Goal: Task Accomplishment & Management: Complete application form

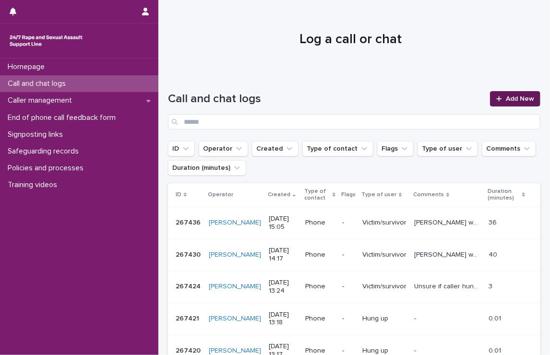
click at [505, 96] on span "Add New" at bounding box center [519, 98] width 28 height 7
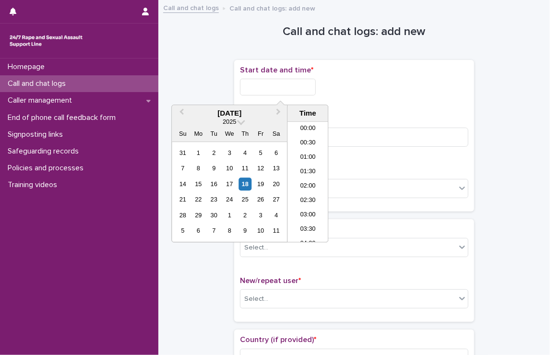
scroll to position [551, 0]
click at [316, 86] on input "text" at bounding box center [278, 87] width 76 height 17
click at [298, 161] on li "20:30" at bounding box center [307, 168] width 41 height 14
type input "**********"
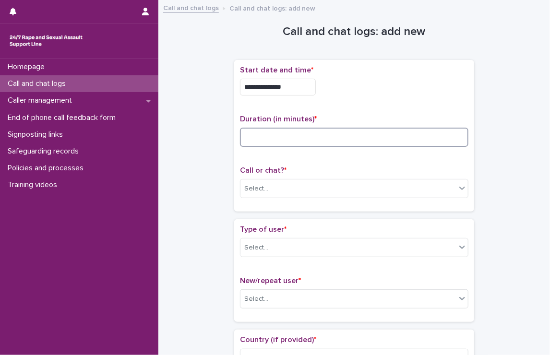
drag, startPoint x: 275, startPoint y: 146, endPoint x: 286, endPoint y: 132, distance: 18.4
click at [286, 132] on div "Duration (in minutes) *" at bounding box center [354, 135] width 228 height 40
type input "**"
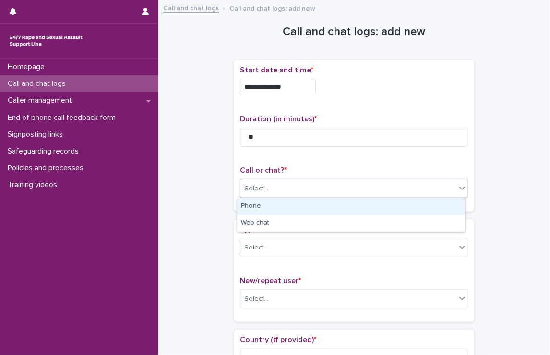
click at [299, 191] on div "Select..." at bounding box center [347, 189] width 215 height 16
click at [292, 206] on div "Phone" at bounding box center [350, 206] width 227 height 17
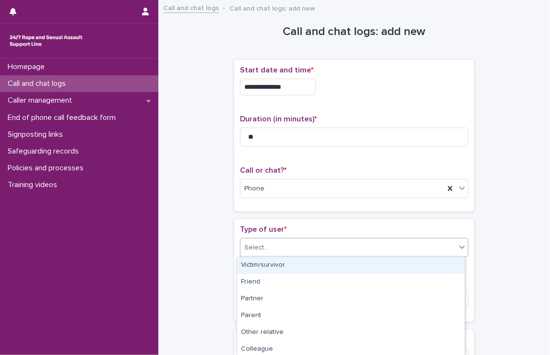
click at [291, 242] on div "Select..." at bounding box center [347, 248] width 215 height 16
click at [287, 262] on div "Victim/survivor" at bounding box center [350, 265] width 227 height 17
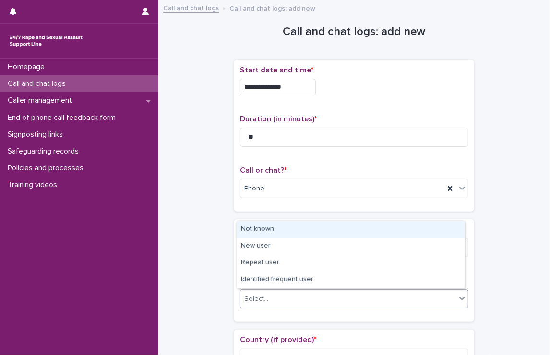
click at [290, 297] on div "Select..." at bounding box center [347, 299] width 215 height 16
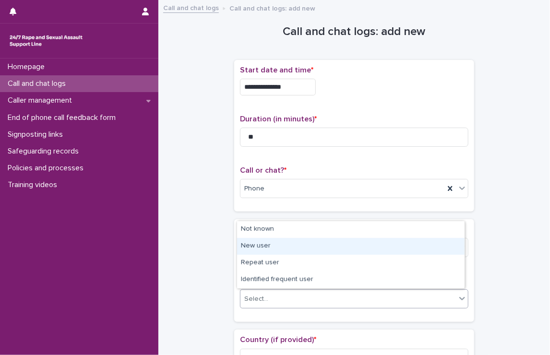
click at [282, 249] on div "New user" at bounding box center [350, 246] width 227 height 17
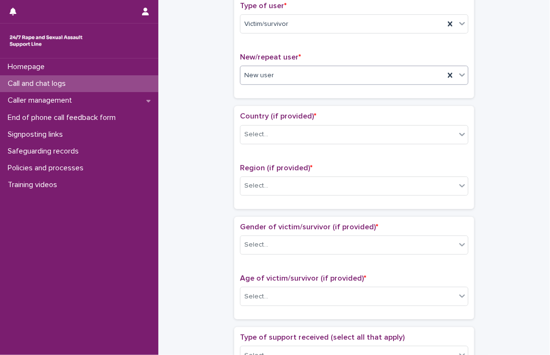
scroll to position [233, 0]
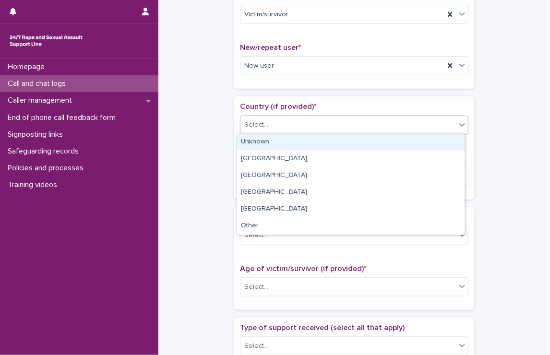
click at [293, 124] on div "Select..." at bounding box center [347, 125] width 215 height 16
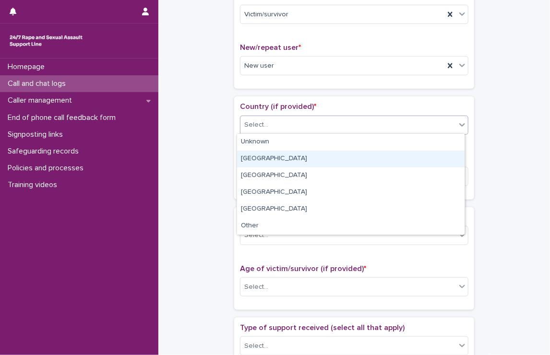
click at [274, 155] on div "[GEOGRAPHIC_DATA]" at bounding box center [350, 159] width 227 height 17
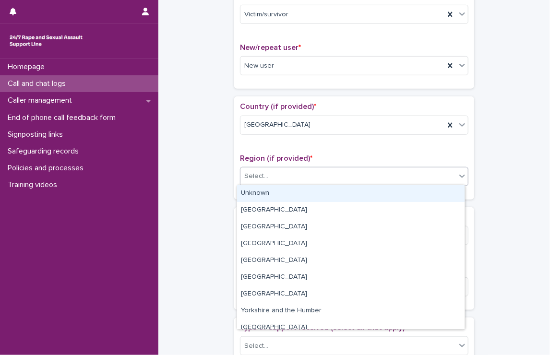
click at [276, 172] on div "Select..." at bounding box center [347, 176] width 215 height 16
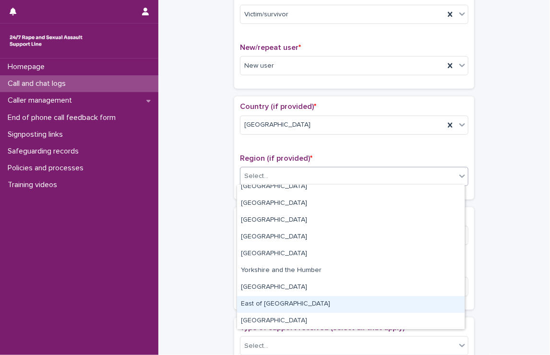
scroll to position [0, 0]
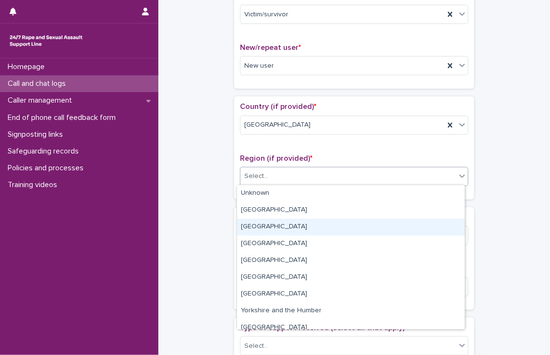
click at [271, 232] on div "[GEOGRAPHIC_DATA]" at bounding box center [350, 227] width 227 height 17
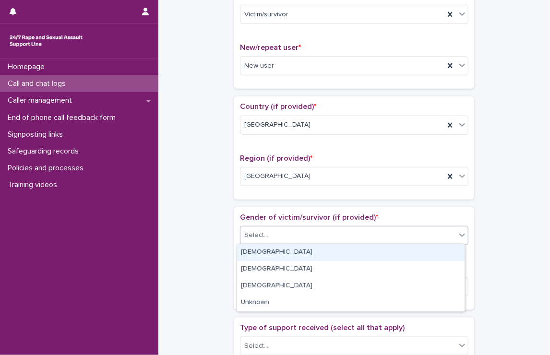
click at [271, 232] on div "Select..." at bounding box center [347, 235] width 215 height 16
click at [271, 250] on div "[DEMOGRAPHIC_DATA]" at bounding box center [350, 252] width 227 height 17
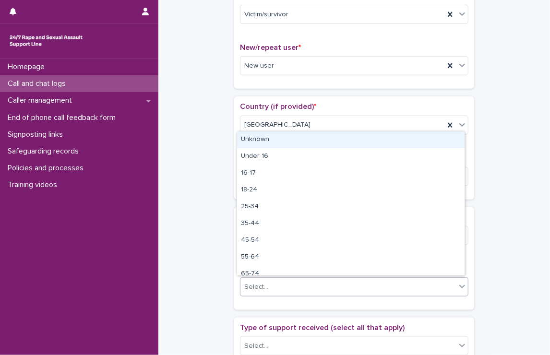
click at [292, 283] on div "Select..." at bounding box center [347, 287] width 215 height 16
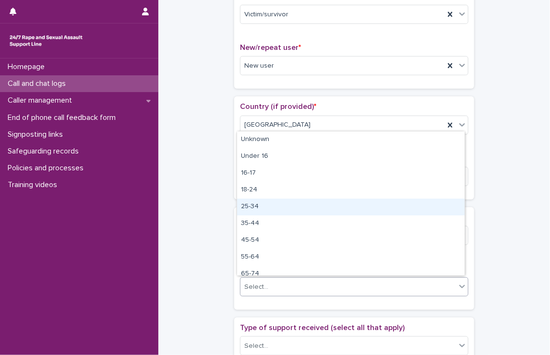
drag, startPoint x: 276, startPoint y: 216, endPoint x: 278, endPoint y: 208, distance: 8.3
click at [278, 208] on div "25-34" at bounding box center [350, 207] width 227 height 17
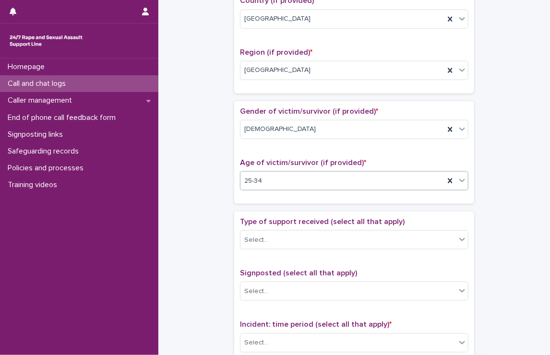
scroll to position [339, 0]
click at [330, 235] on div "Select..." at bounding box center [347, 240] width 215 height 16
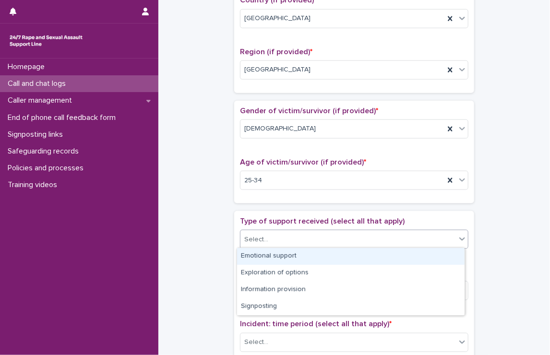
click at [318, 254] on div "Emotional support" at bounding box center [350, 256] width 227 height 17
click at [330, 241] on div "Emotional support" at bounding box center [342, 239] width 204 height 17
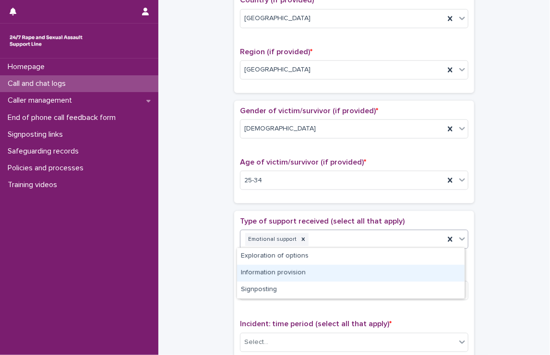
click at [316, 266] on div "Information provision" at bounding box center [350, 273] width 227 height 17
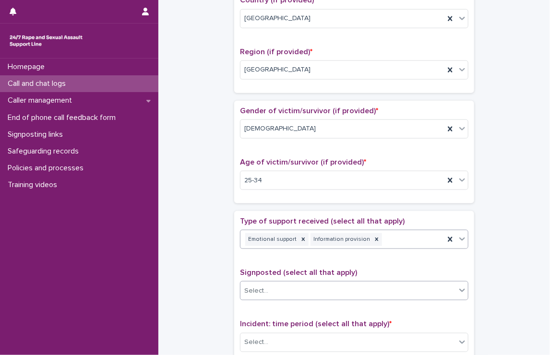
click at [315, 281] on div "Select..." at bounding box center [354, 290] width 228 height 19
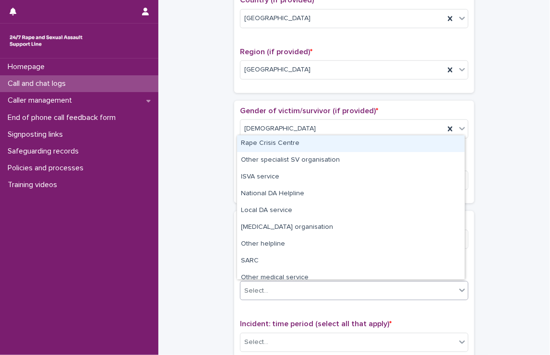
drag, startPoint x: 313, startPoint y: 254, endPoint x: 305, endPoint y: 147, distance: 107.2
click at [305, 147] on div "Rape Crisis Centre" at bounding box center [350, 143] width 227 height 17
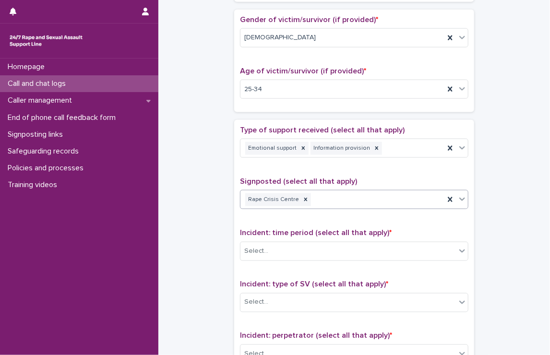
scroll to position [451, 0]
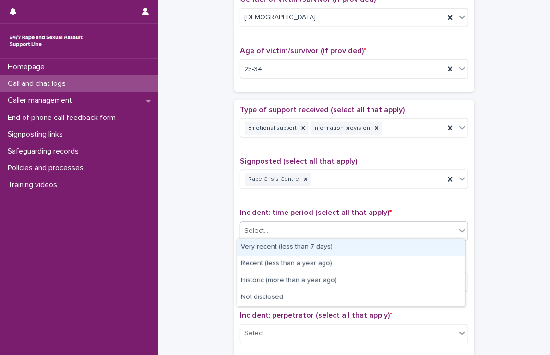
click at [331, 230] on div "Select..." at bounding box center [347, 231] width 215 height 16
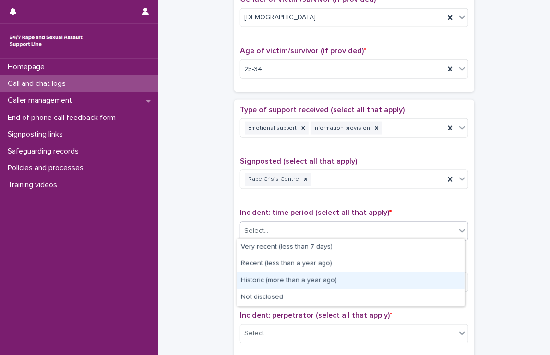
click at [324, 277] on div "Historic (more than a year ago)" at bounding box center [350, 280] width 227 height 17
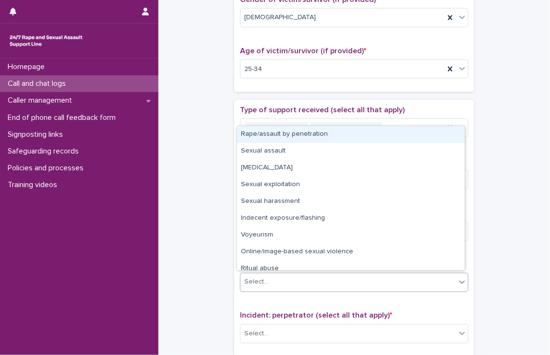
click at [324, 277] on div "Select..." at bounding box center [347, 282] width 215 height 16
click at [279, 138] on div "Rape/assault by penetration" at bounding box center [350, 134] width 227 height 17
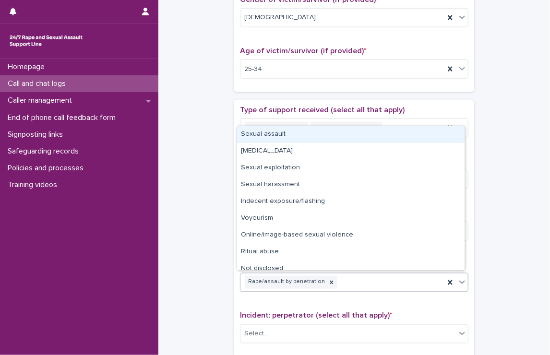
click at [345, 281] on div "Rape/assault by penetration" at bounding box center [342, 282] width 204 height 17
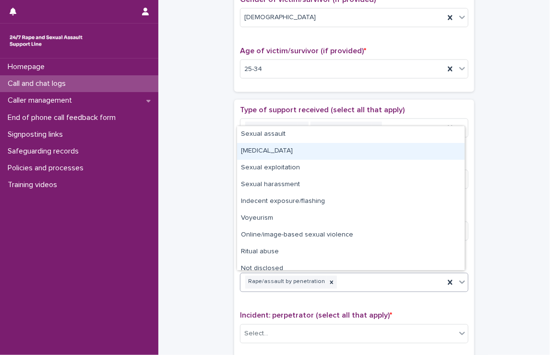
click at [301, 153] on div "[MEDICAL_DATA]" at bounding box center [350, 151] width 227 height 17
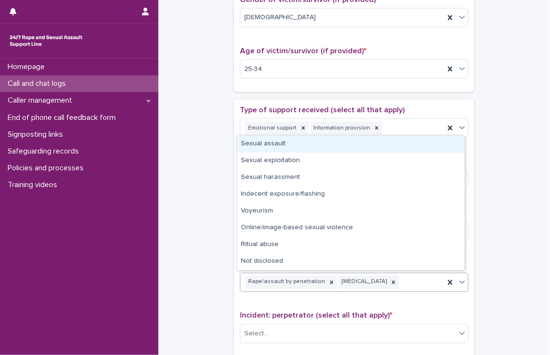
click at [399, 281] on div "Rape/assault by penetration [MEDICAL_DATA]" at bounding box center [342, 282] width 204 height 17
click at [331, 145] on div "Sexual assault" at bounding box center [350, 144] width 227 height 17
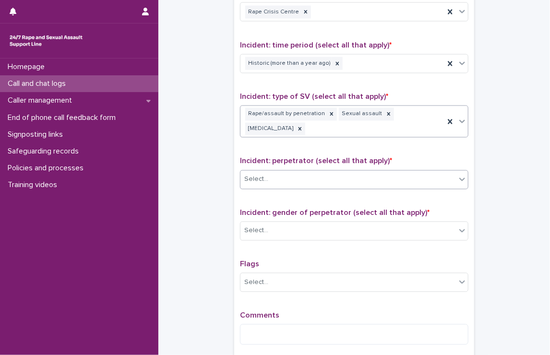
scroll to position [627, 0]
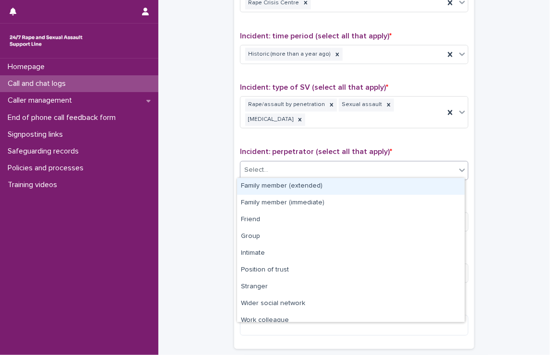
click at [316, 170] on div "Select..." at bounding box center [347, 171] width 215 height 16
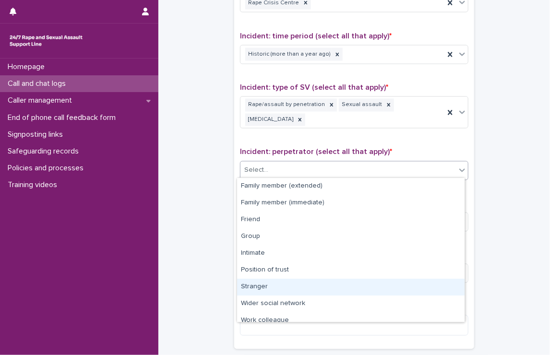
drag, startPoint x: 331, startPoint y: 294, endPoint x: 328, endPoint y: 284, distance: 10.8
click at [328, 284] on div "Stranger" at bounding box center [350, 287] width 227 height 17
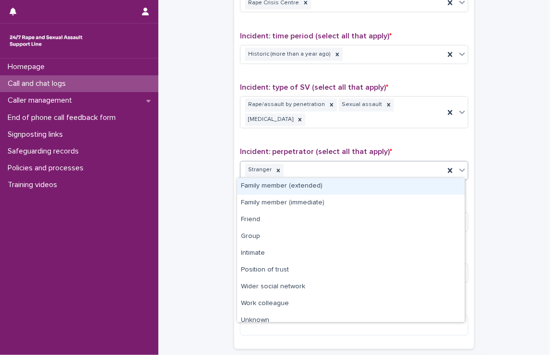
click at [327, 163] on div "Stranger" at bounding box center [342, 170] width 204 height 17
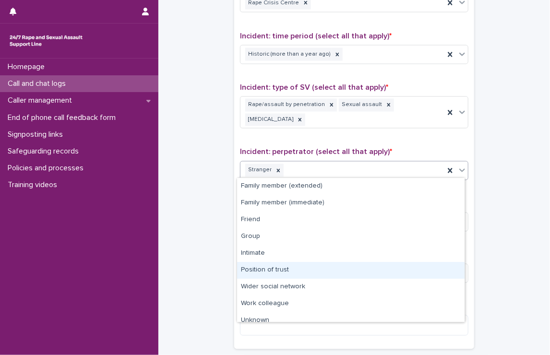
drag, startPoint x: 310, startPoint y: 227, endPoint x: 295, endPoint y: 268, distance: 43.4
click at [295, 268] on div "Position of trust" at bounding box center [350, 270] width 227 height 17
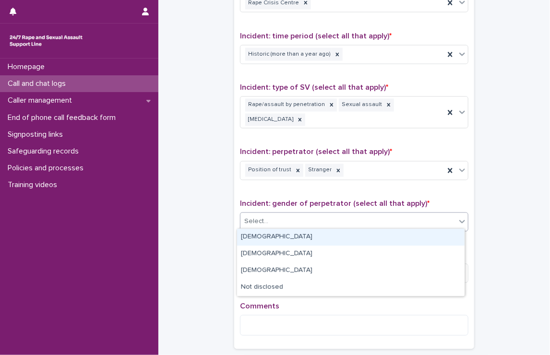
click at [332, 226] on div "Select..." at bounding box center [347, 222] width 215 height 16
click at [322, 245] on div "[DEMOGRAPHIC_DATA]" at bounding box center [350, 237] width 227 height 17
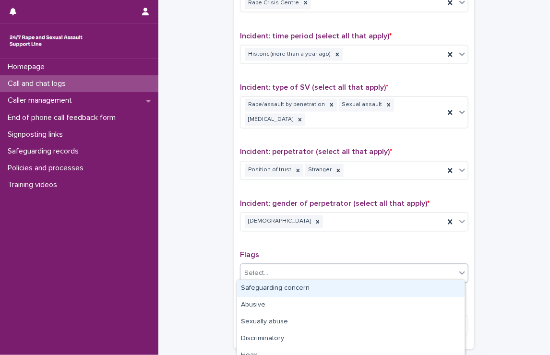
click at [313, 273] on div "Select..." at bounding box center [347, 274] width 215 height 16
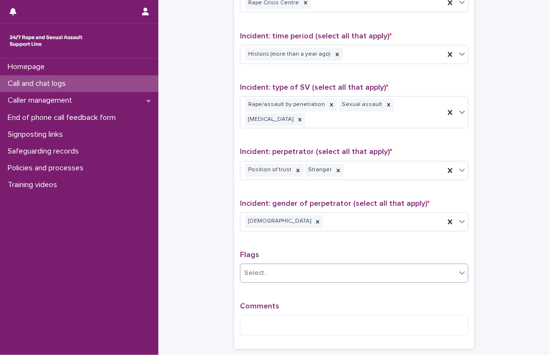
click at [313, 273] on div "Select..." at bounding box center [347, 274] width 215 height 16
click at [303, 318] on textarea at bounding box center [354, 325] width 228 height 21
click at [268, 321] on textarea "**********" at bounding box center [354, 325] width 228 height 21
click at [355, 316] on textarea "**********" at bounding box center [354, 325] width 228 height 21
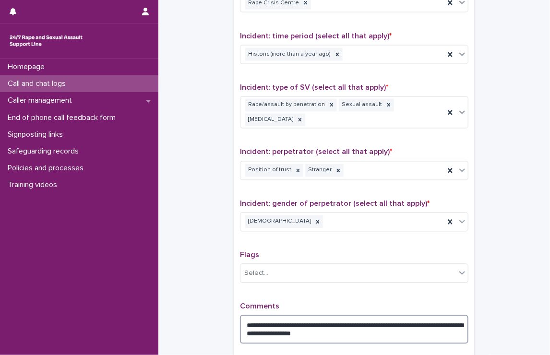
click at [283, 333] on textarea "**********" at bounding box center [354, 329] width 228 height 29
click at [382, 331] on textarea "**********" at bounding box center [354, 329] width 228 height 29
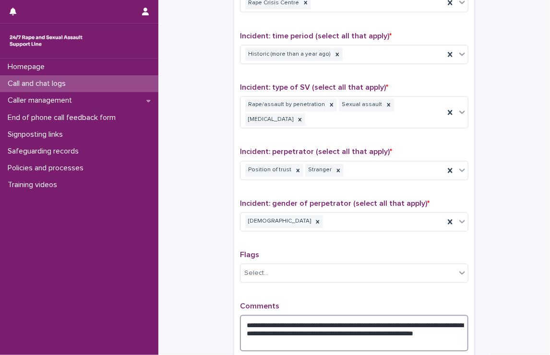
scroll to position [733, 0]
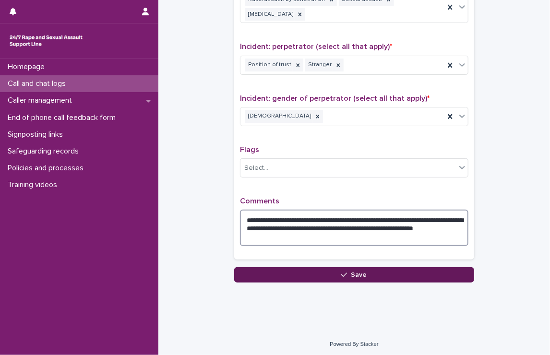
type textarea "**********"
click at [363, 273] on button "Save" at bounding box center [354, 274] width 240 height 15
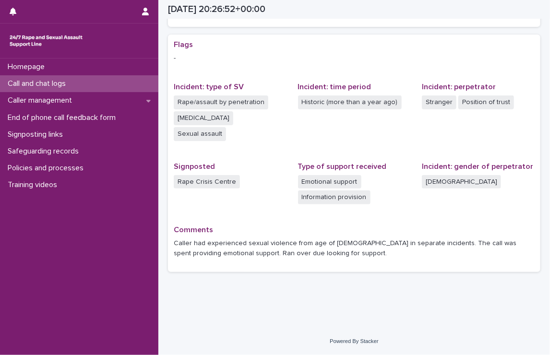
scroll to position [174, 0]
click at [42, 80] on p "Call and chat logs" at bounding box center [39, 83] width 70 height 9
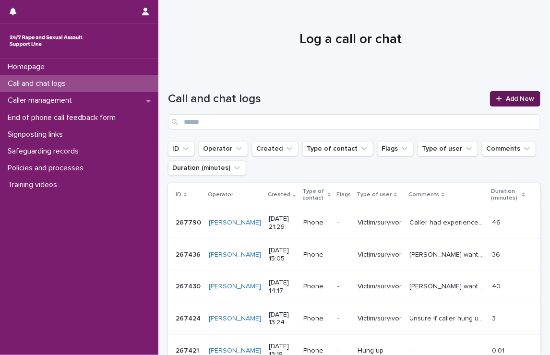
click at [508, 101] on span "Add New" at bounding box center [519, 98] width 28 height 7
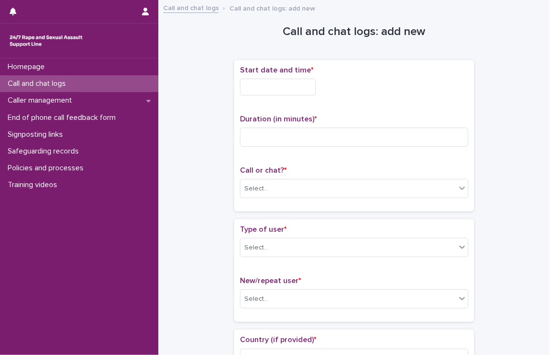
click at [270, 78] on div "Start date and time *" at bounding box center [354, 84] width 228 height 37
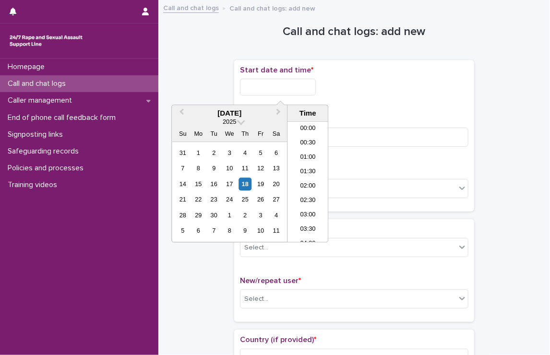
click at [270, 83] on input "text" at bounding box center [278, 87] width 76 height 17
click at [310, 181] on li "21:30" at bounding box center [307, 182] width 41 height 14
click at [304, 92] on input "**********" at bounding box center [278, 87] width 76 height 17
type input "**********"
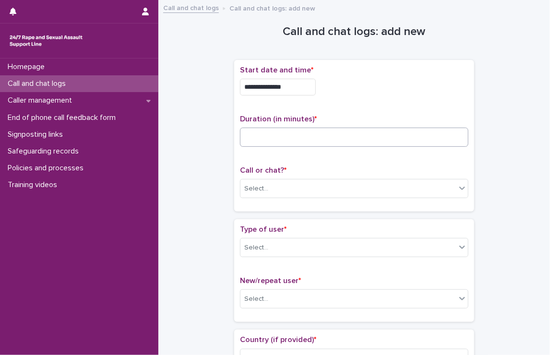
drag, startPoint x: 370, startPoint y: 118, endPoint x: 364, endPoint y: 133, distance: 15.9
click at [364, 133] on div "Duration (in minutes) *" at bounding box center [354, 135] width 228 height 40
click at [364, 133] on input at bounding box center [354, 137] width 228 height 19
type input "****"
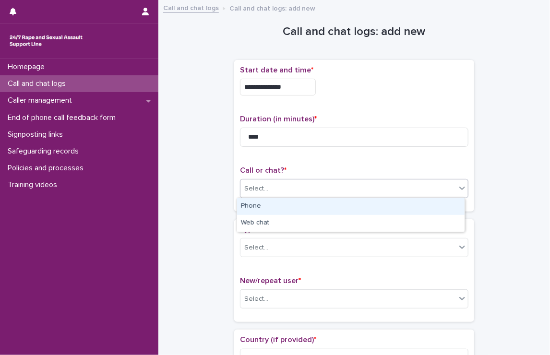
click at [354, 197] on div "Select..." at bounding box center [354, 188] width 228 height 19
drag, startPoint x: 333, startPoint y: 216, endPoint x: 333, endPoint y: 209, distance: 7.2
click at [333, 209] on div "Phone" at bounding box center [350, 206] width 227 height 17
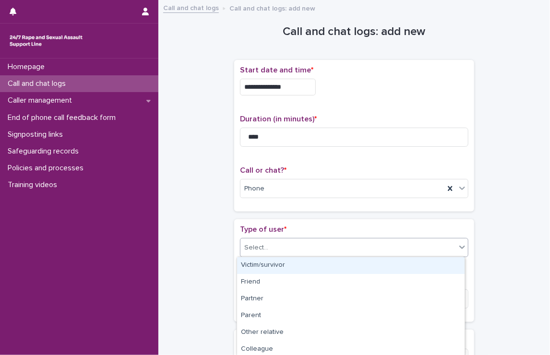
click at [321, 243] on div "Select..." at bounding box center [347, 248] width 215 height 16
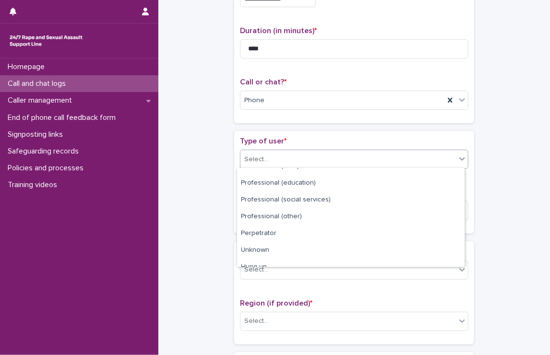
scroll to position [138, 0]
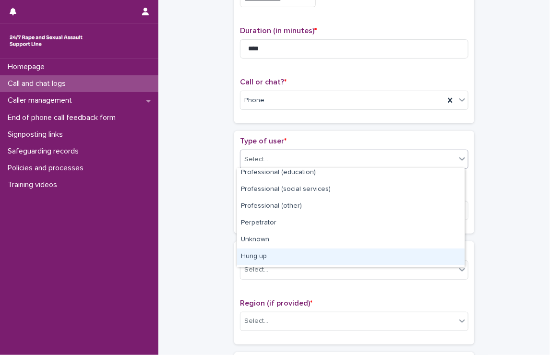
click at [280, 251] on div "Hung up" at bounding box center [350, 256] width 227 height 17
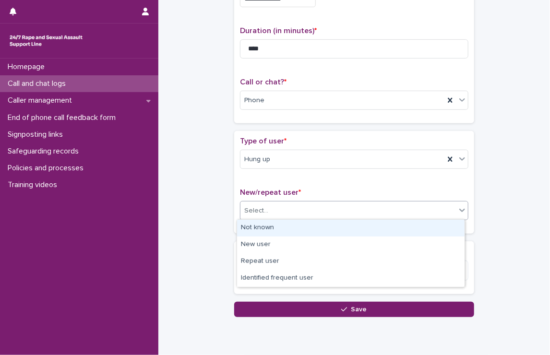
click at [292, 212] on div "Select..." at bounding box center [347, 211] width 215 height 16
click at [278, 233] on div "Not known" at bounding box center [350, 228] width 227 height 17
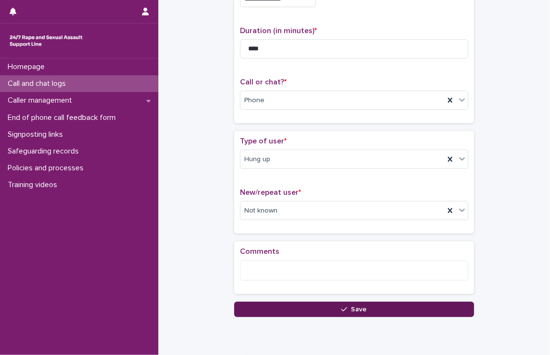
click at [295, 312] on button "Save" at bounding box center [354, 309] width 240 height 15
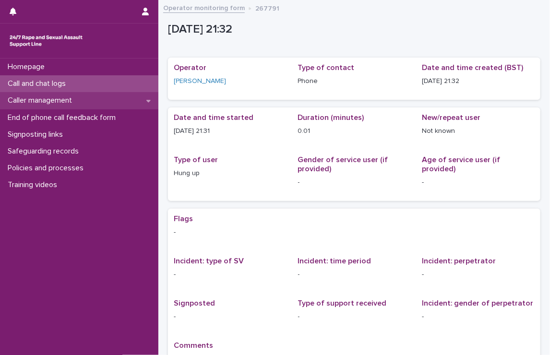
click at [64, 94] on div "Caller management" at bounding box center [79, 100] width 158 height 17
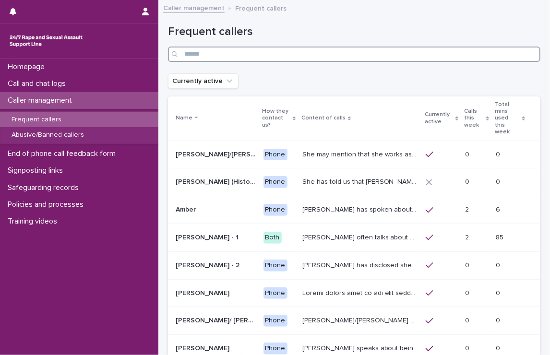
click at [188, 58] on input "Search" at bounding box center [354, 54] width 372 height 15
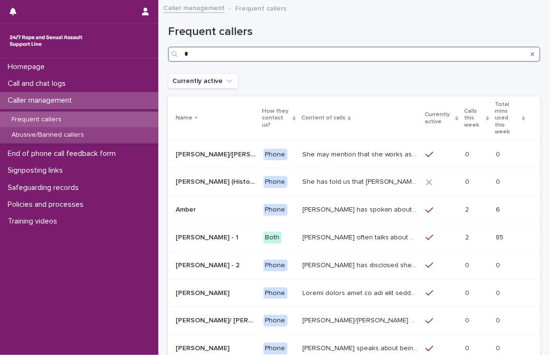
type input "*"
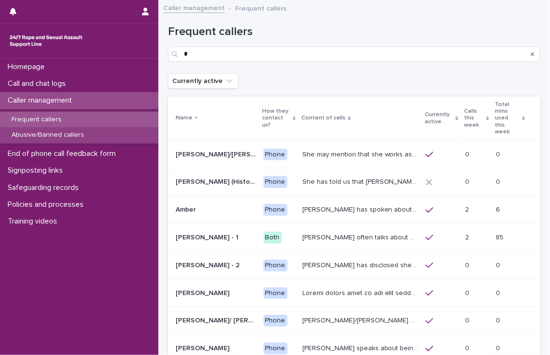
click at [119, 136] on div "Abusive/Banned callers" at bounding box center [79, 135] width 158 height 16
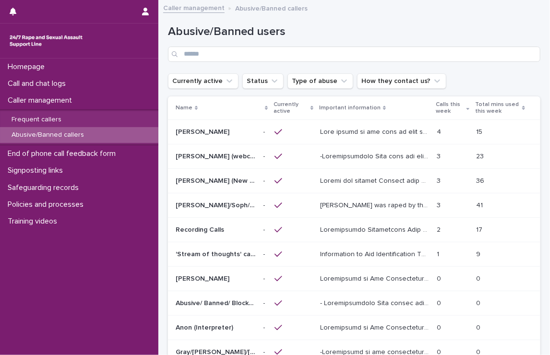
click at [230, 136] on div "[PERSON_NAME] [PERSON_NAME]" at bounding box center [215, 132] width 80 height 16
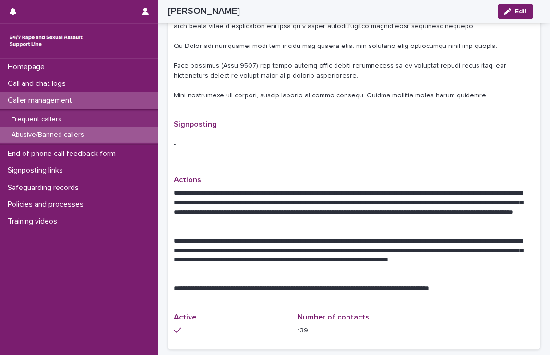
scroll to position [637, 0]
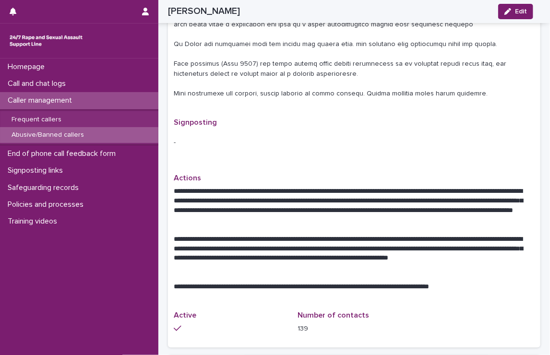
click at [56, 98] on p "Caller management" at bounding box center [42, 100] width 76 height 9
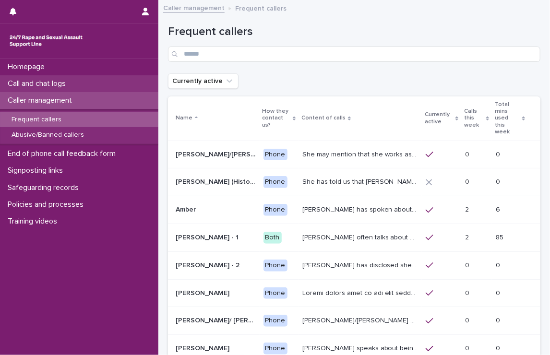
click at [58, 86] on p "Call and chat logs" at bounding box center [39, 83] width 70 height 9
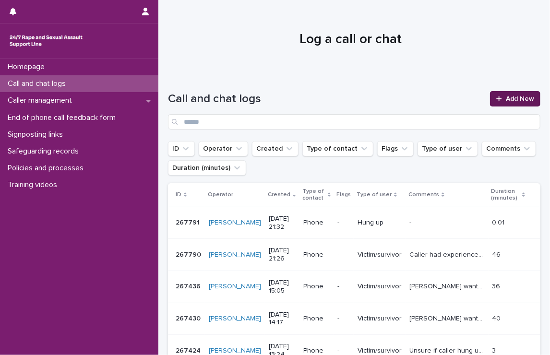
click at [505, 97] on span "Add New" at bounding box center [519, 98] width 28 height 7
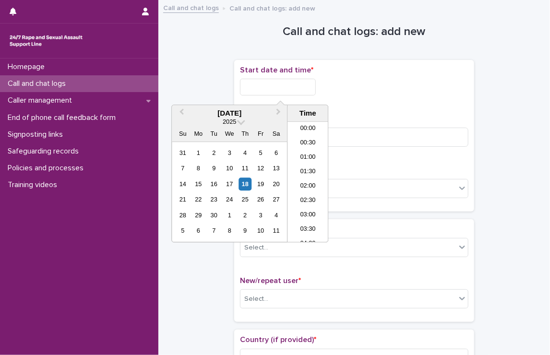
scroll to position [566, 0]
click at [247, 93] on input "text" at bounding box center [278, 87] width 76 height 17
click at [307, 187] on li "21:30" at bounding box center [307, 182] width 41 height 14
type input "**********"
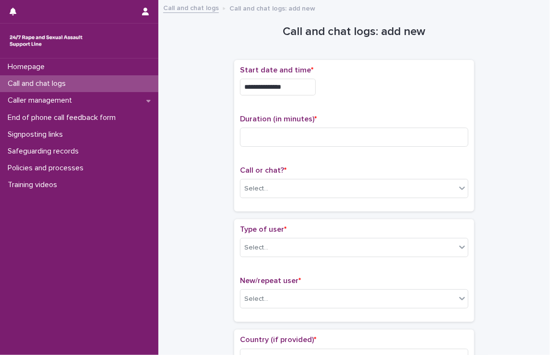
click at [280, 128] on div at bounding box center [354, 137] width 228 height 19
click at [278, 133] on input at bounding box center [354, 137] width 228 height 19
type input "*"
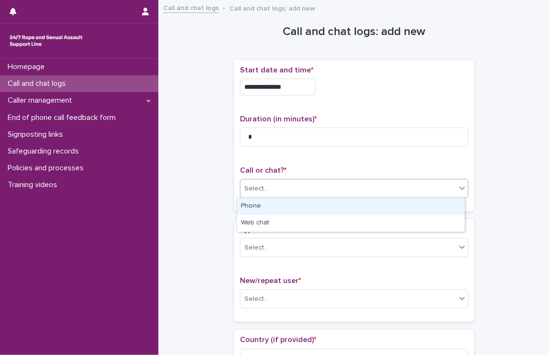
click at [364, 195] on div "Select..." at bounding box center [347, 189] width 215 height 16
click at [349, 207] on div "Phone" at bounding box center [350, 206] width 227 height 17
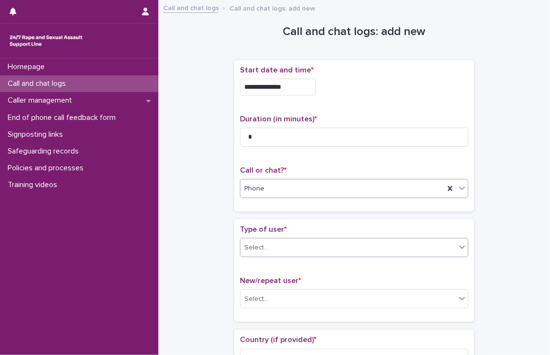
click at [333, 246] on div "Select..." at bounding box center [347, 248] width 215 height 16
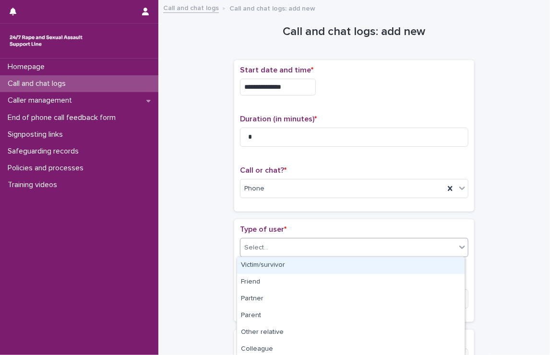
click at [303, 266] on div "Victim/survivor" at bounding box center [350, 265] width 227 height 17
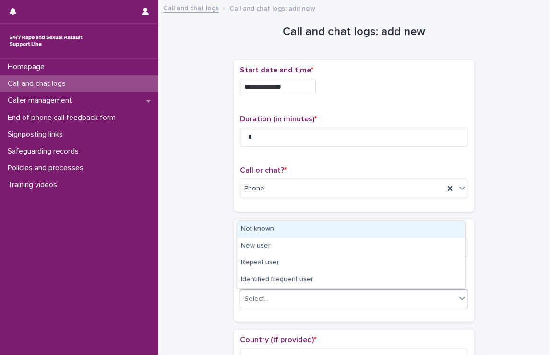
click at [291, 299] on div "Select..." at bounding box center [347, 299] width 215 height 16
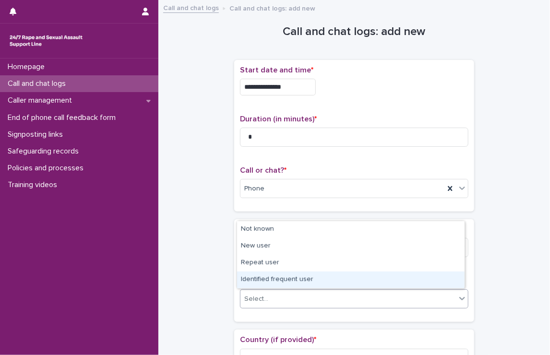
click at [277, 281] on div "Identified frequent user" at bounding box center [350, 279] width 227 height 17
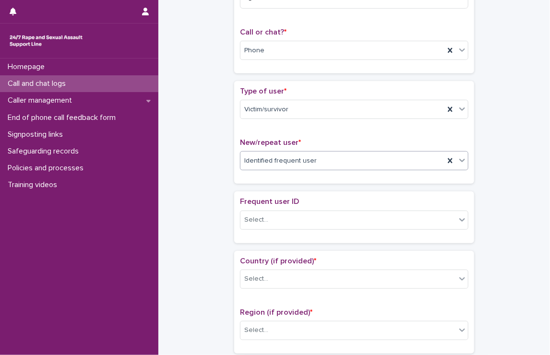
scroll to position [139, 0]
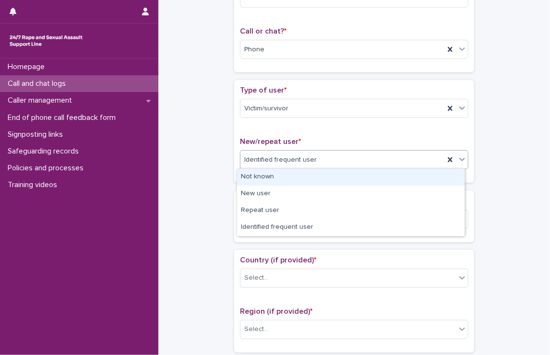
click at [303, 166] on div "Identified frequent user" at bounding box center [342, 160] width 204 height 16
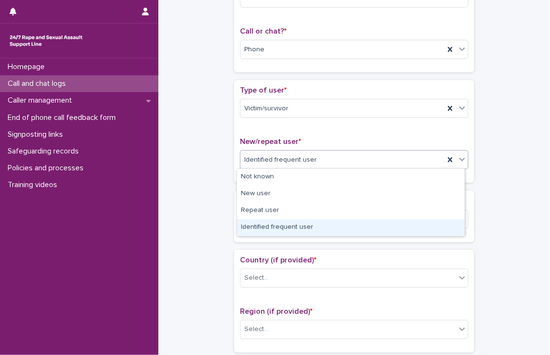
click at [288, 227] on div "Identified frequent user" at bounding box center [350, 227] width 227 height 17
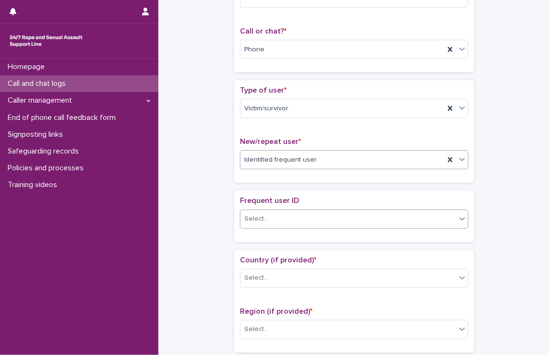
click at [289, 214] on div "Select..." at bounding box center [347, 219] width 215 height 16
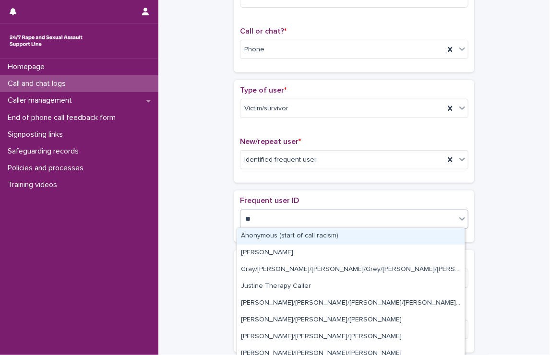
type input "***"
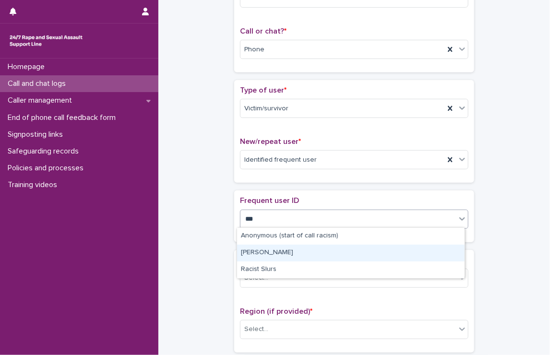
click at [284, 251] on div "[PERSON_NAME]" at bounding box center [350, 253] width 227 height 17
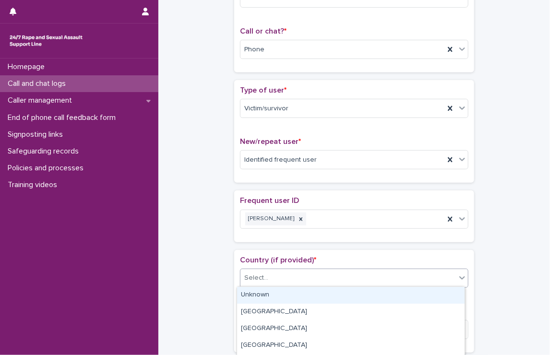
click at [286, 280] on div "Select..." at bounding box center [347, 278] width 215 height 16
click at [278, 294] on div "Unknown" at bounding box center [350, 295] width 227 height 17
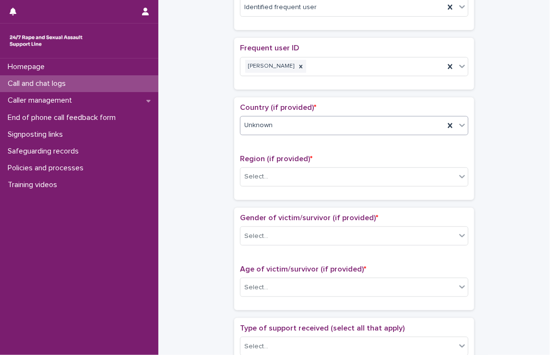
scroll to position [333, 0]
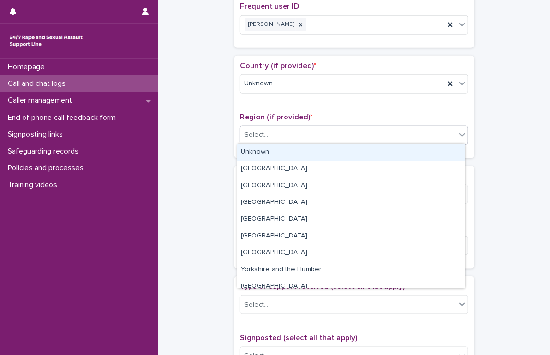
click at [282, 142] on div "Select..." at bounding box center [354, 135] width 228 height 19
click at [275, 152] on div "Unknown" at bounding box center [350, 152] width 227 height 17
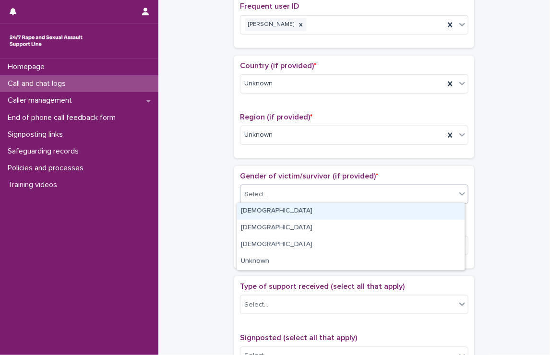
click at [292, 188] on div "Select..." at bounding box center [347, 195] width 215 height 16
click at [276, 216] on div "[DEMOGRAPHIC_DATA]" at bounding box center [350, 211] width 227 height 17
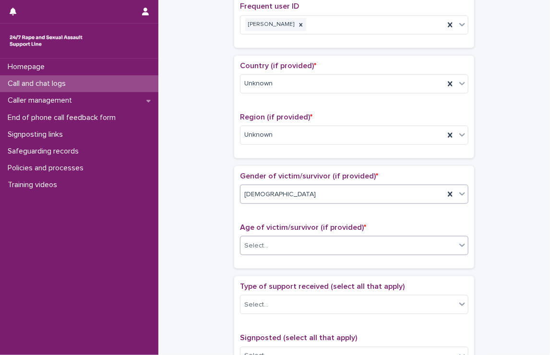
click at [277, 246] on div "Select..." at bounding box center [347, 246] width 215 height 16
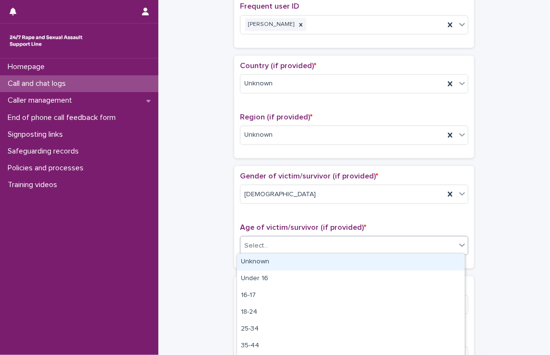
click at [268, 259] on div "Unknown" at bounding box center [350, 262] width 227 height 17
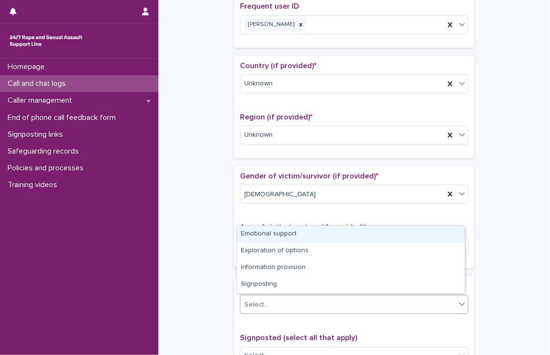
click at [270, 302] on div "Select..." at bounding box center [347, 305] width 215 height 16
click at [265, 232] on div "Emotional support" at bounding box center [350, 234] width 227 height 17
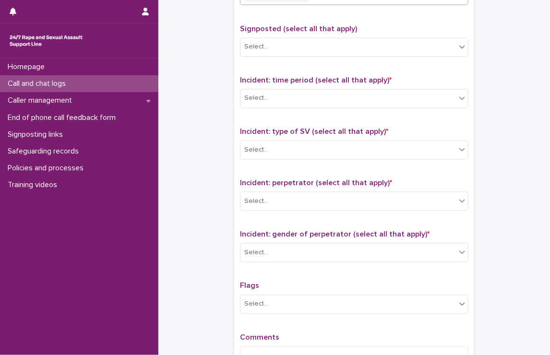
scroll to position [648, 0]
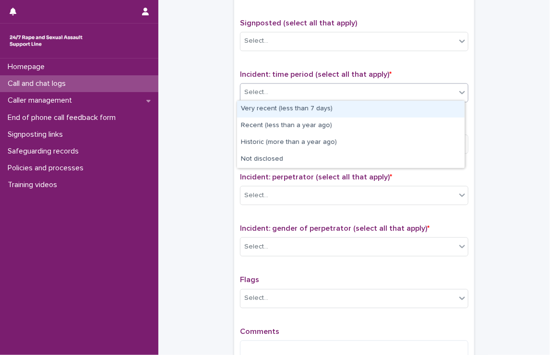
click at [295, 94] on div "Select..." at bounding box center [347, 93] width 215 height 16
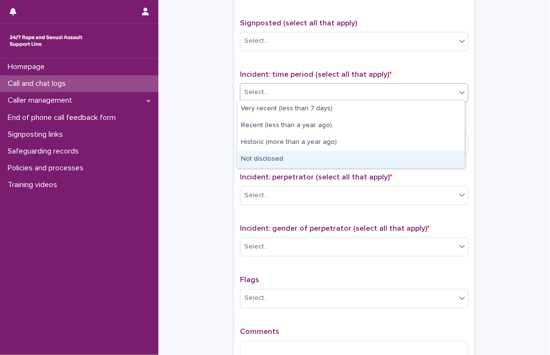
click at [274, 157] on div "Not disclosed" at bounding box center [350, 159] width 227 height 17
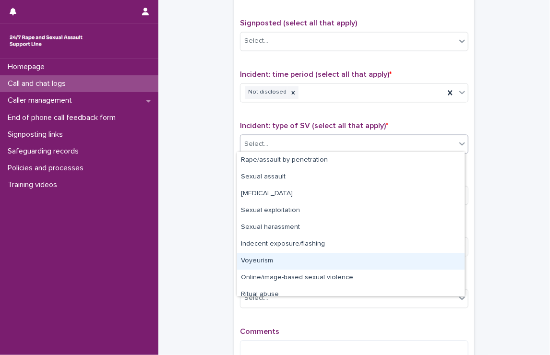
drag, startPoint x: 283, startPoint y: 138, endPoint x: 269, endPoint y: 287, distance: 150.3
click at [276, 260] on body "**********" at bounding box center [275, 177] width 550 height 355
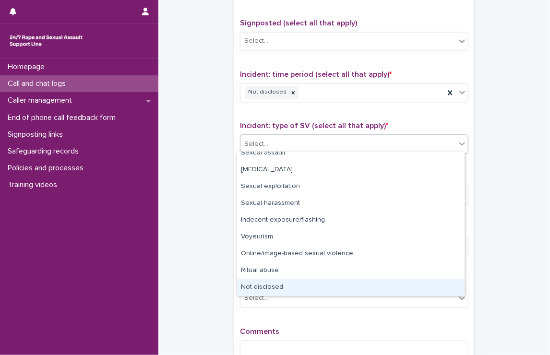
click at [264, 290] on div "Not disclosed" at bounding box center [350, 287] width 227 height 17
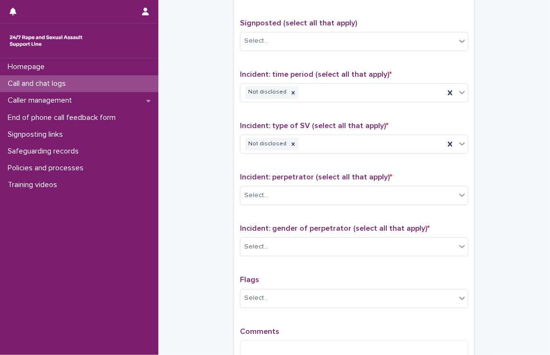
click at [287, 182] on div "Incident: perpetrator (select all that apply) * Select..." at bounding box center [354, 193] width 228 height 40
click at [282, 193] on div "Select..." at bounding box center [347, 196] width 215 height 16
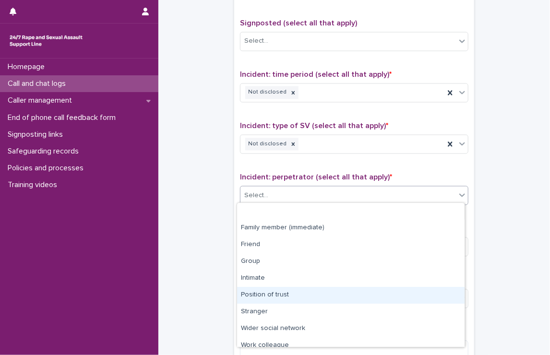
scroll to position [40, 0]
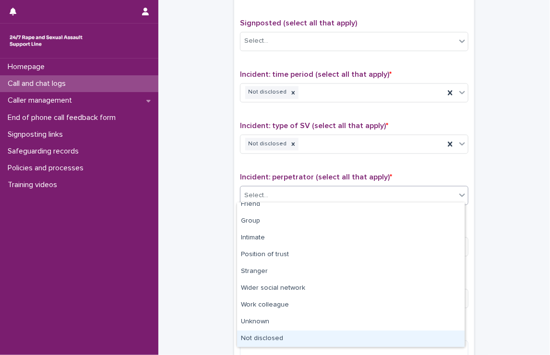
click at [249, 339] on div "Not disclosed" at bounding box center [350, 338] width 227 height 17
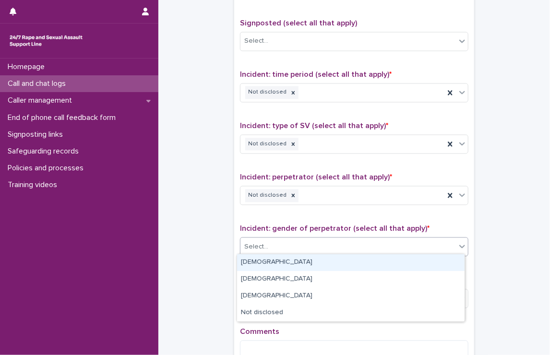
click at [260, 251] on div "Select..." at bounding box center [347, 247] width 215 height 16
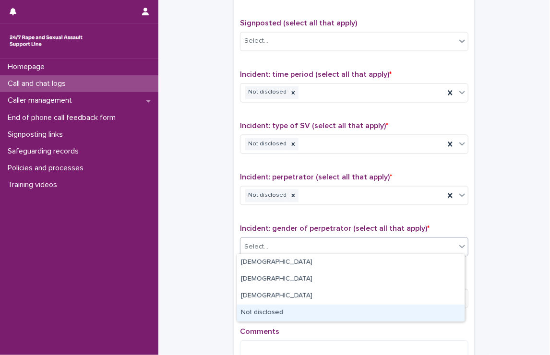
click at [255, 314] on div "Not disclosed" at bounding box center [350, 312] width 227 height 17
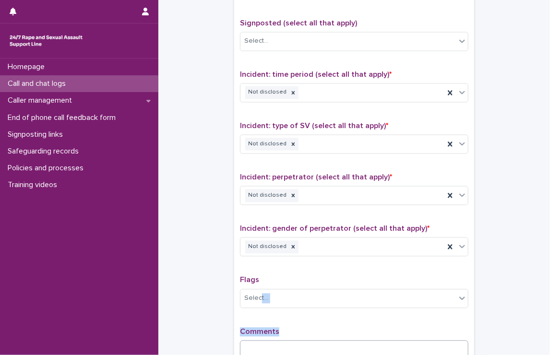
drag, startPoint x: 259, startPoint y: 270, endPoint x: 278, endPoint y: 339, distance: 71.5
click at [278, 339] on div "Type of support received (select all that apply) Emotional support Signposted (…" at bounding box center [354, 167] width 228 height 401
click at [278, 340] on textarea at bounding box center [354, 350] width 228 height 21
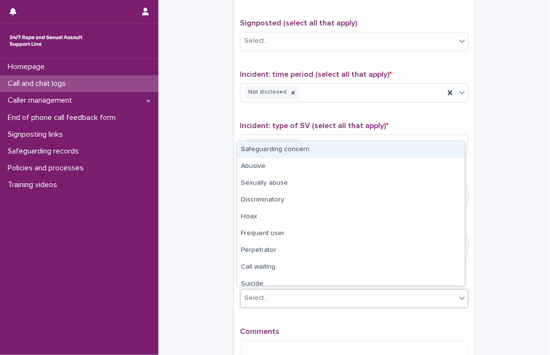
click at [286, 301] on div "Select..." at bounding box center [347, 299] width 215 height 16
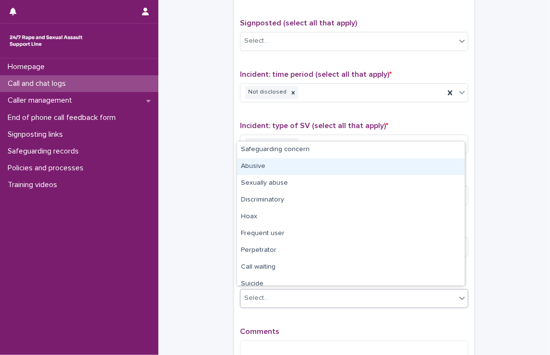
click at [277, 166] on div "Abusive" at bounding box center [350, 166] width 227 height 17
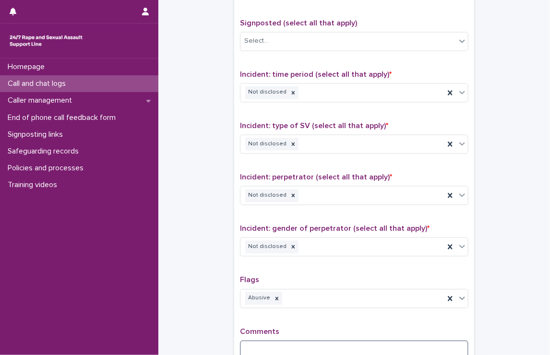
click at [273, 347] on textarea at bounding box center [354, 350] width 228 height 21
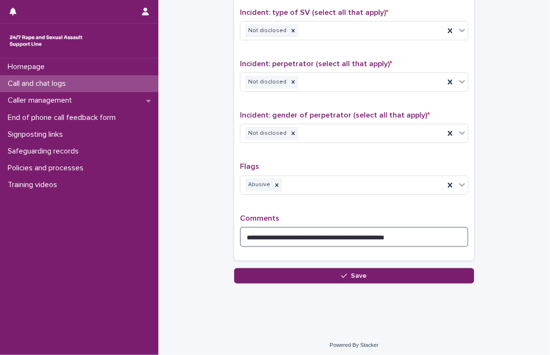
scroll to position [762, 0]
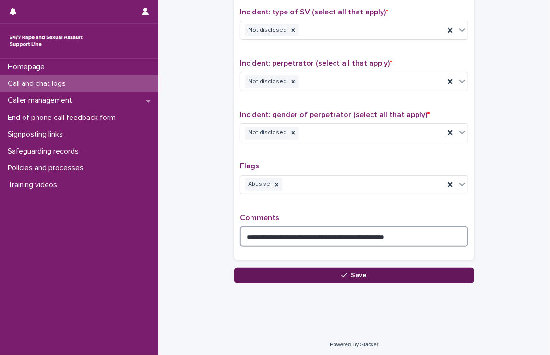
type textarea "**********"
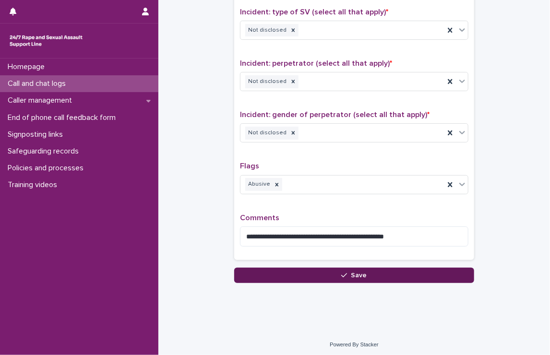
click at [334, 268] on button "Save" at bounding box center [354, 275] width 240 height 15
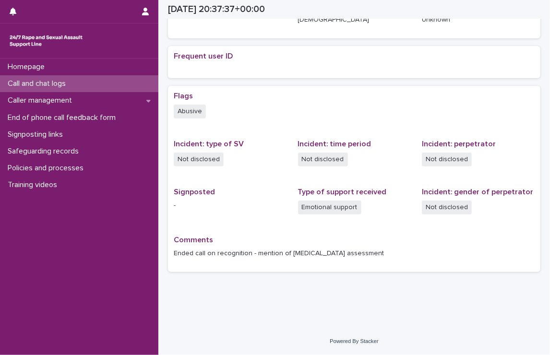
scroll to position [178, 0]
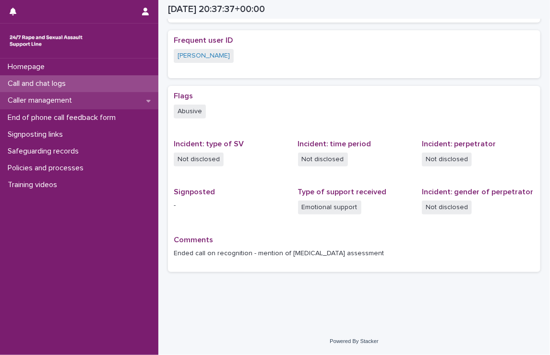
click at [91, 105] on div "Caller management" at bounding box center [79, 100] width 158 height 17
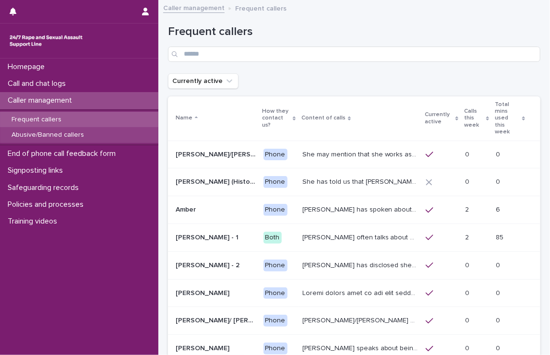
click at [88, 137] on p "Abusive/Banned callers" at bounding box center [48, 135] width 88 height 8
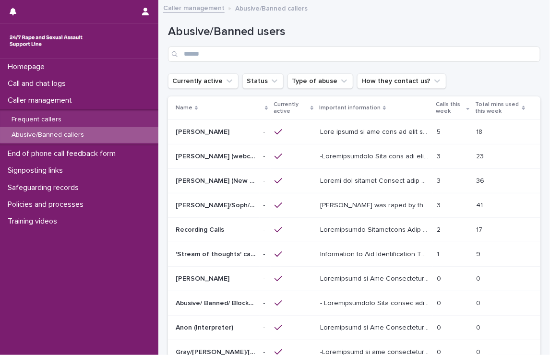
click at [327, 134] on p at bounding box center [375, 131] width 111 height 10
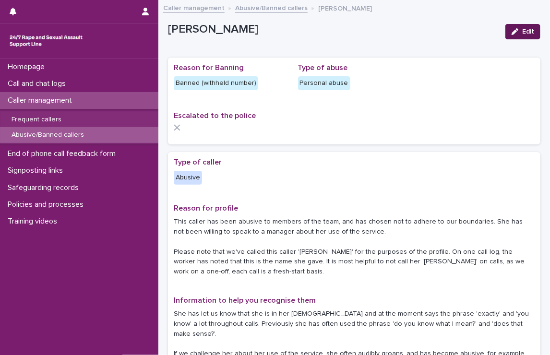
click at [505, 30] on button "Edit" at bounding box center [522, 31] width 35 height 15
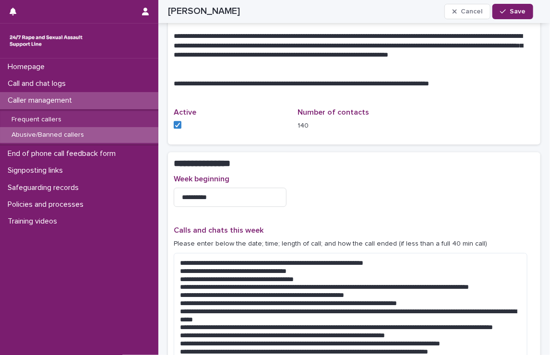
scroll to position [880, 0]
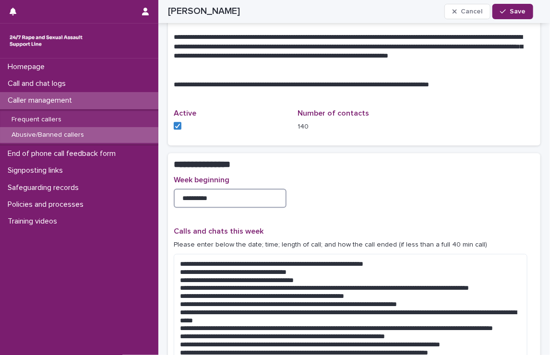
click at [233, 188] on input "**********" at bounding box center [230, 197] width 113 height 19
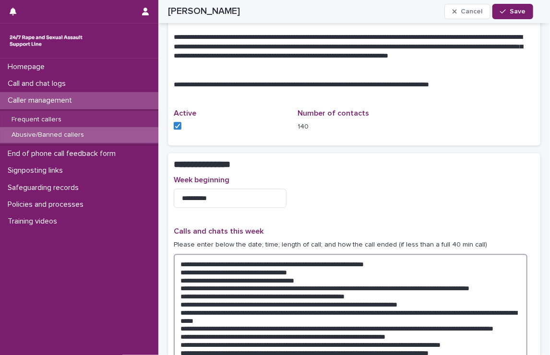
click at [182, 254] on textarea at bounding box center [350, 316] width 353 height 125
click at [178, 254] on textarea at bounding box center [350, 316] width 353 height 125
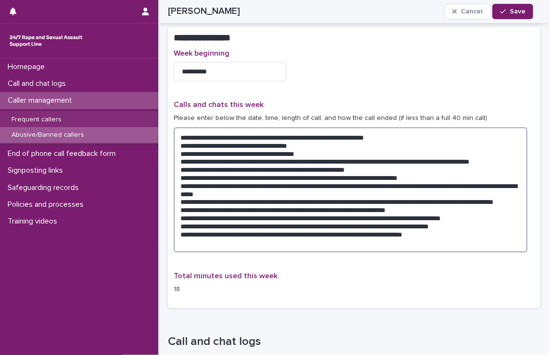
scroll to position [997, 0]
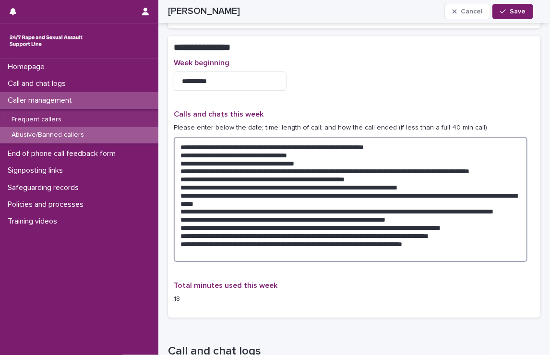
click at [463, 213] on textarea at bounding box center [350, 199] width 353 height 125
click at [459, 222] on textarea at bounding box center [350, 199] width 353 height 125
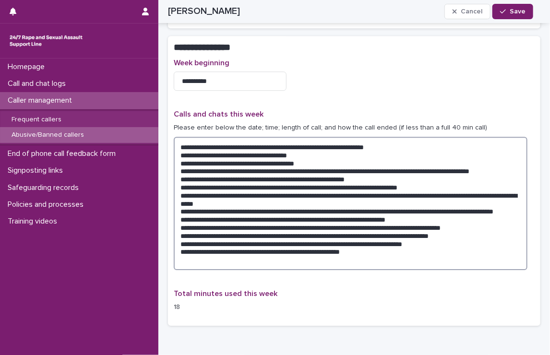
type textarea "**********"
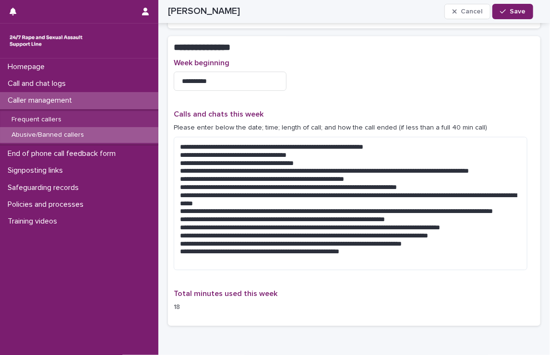
click at [383, 284] on div "**********" at bounding box center [354, 188] width 361 height 261
click at [507, 11] on div "button" at bounding box center [505, 11] width 10 height 7
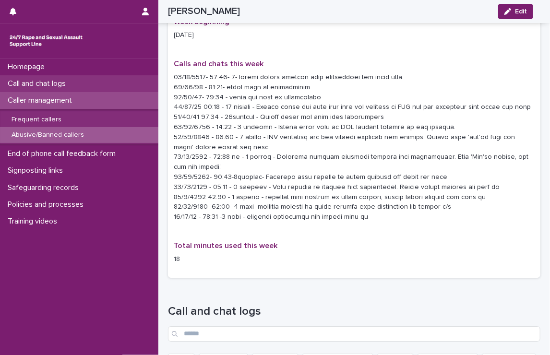
click at [56, 81] on p "Call and chat logs" at bounding box center [39, 83] width 70 height 9
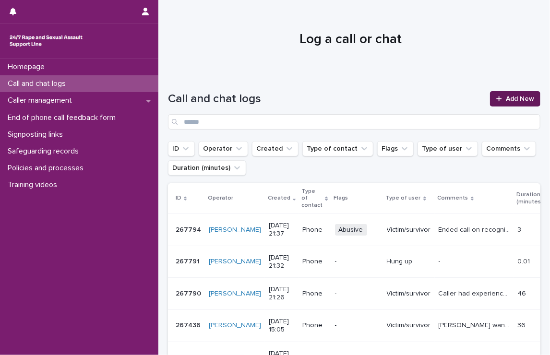
click at [510, 94] on link "Add New" at bounding box center [515, 98] width 50 height 15
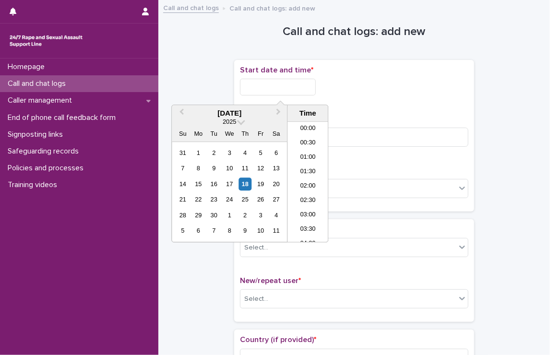
scroll to position [566, 0]
click at [286, 90] on input "text" at bounding box center [278, 87] width 76 height 17
click at [309, 181] on li "21:30" at bounding box center [307, 182] width 41 height 14
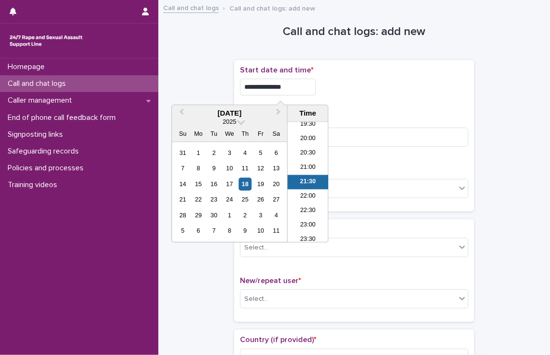
click at [300, 94] on input "**********" at bounding box center [278, 87] width 76 height 17
type input "**********"
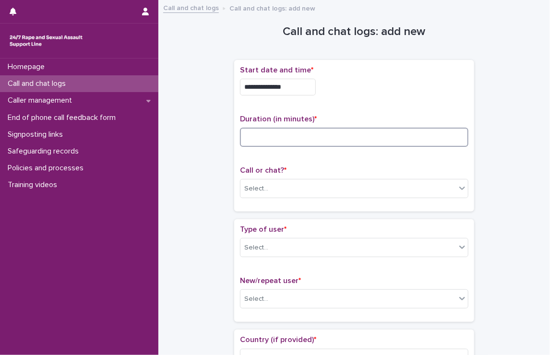
click at [364, 130] on input at bounding box center [354, 137] width 228 height 19
type input "*"
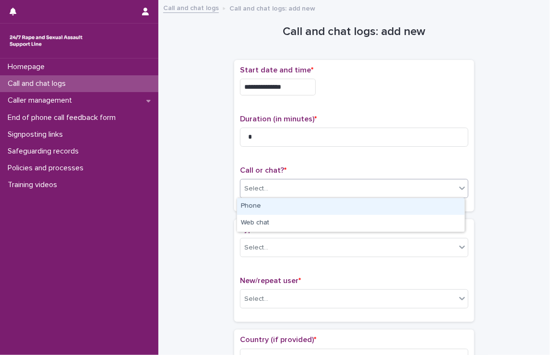
click at [351, 185] on div "Select..." at bounding box center [347, 189] width 215 height 16
click at [326, 203] on div "Phone" at bounding box center [350, 206] width 227 height 17
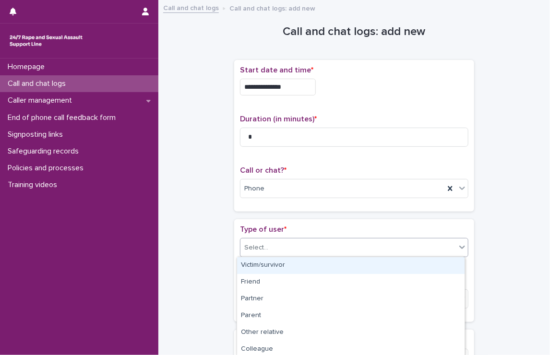
click at [310, 246] on div "Select..." at bounding box center [347, 248] width 215 height 16
click at [300, 264] on div "Victim/survivor" at bounding box center [350, 265] width 227 height 17
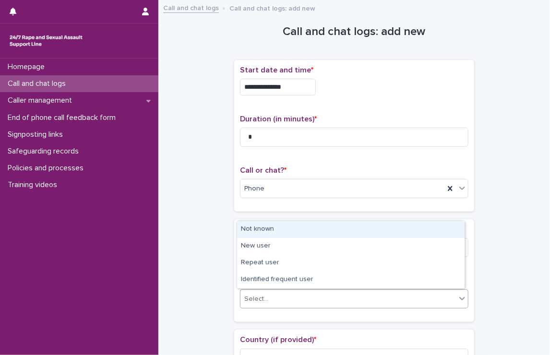
click at [295, 294] on div "Select..." at bounding box center [347, 299] width 215 height 16
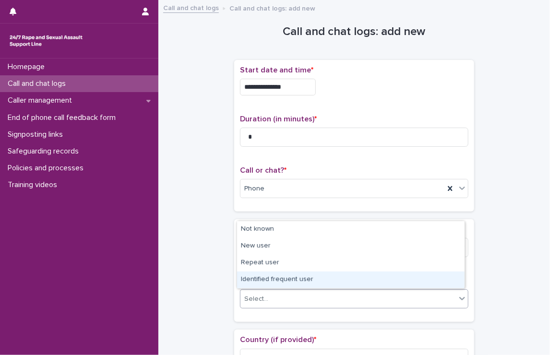
click at [289, 275] on div "Identified frequent user" at bounding box center [350, 279] width 227 height 17
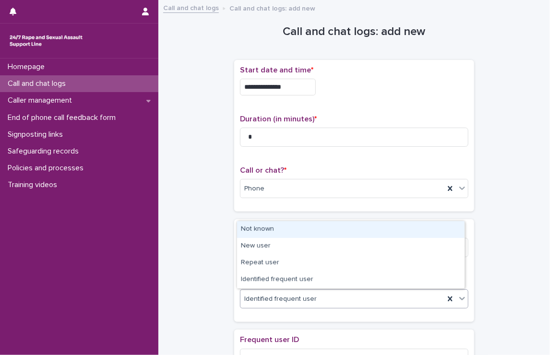
click at [288, 295] on span "Identified frequent user" at bounding box center [280, 299] width 72 height 10
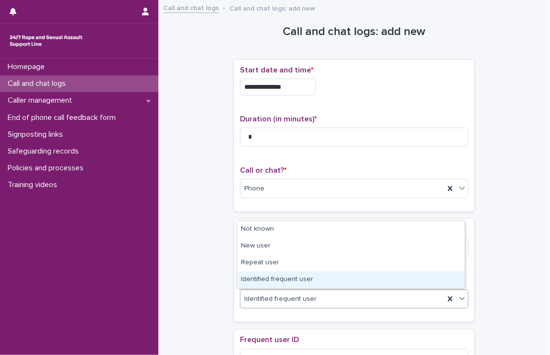
click at [275, 278] on div "Identified frequent user" at bounding box center [350, 279] width 227 height 17
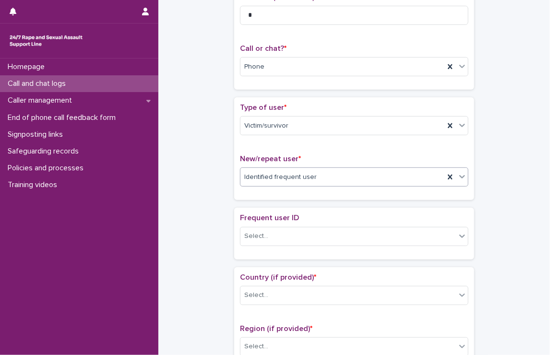
scroll to position [122, 0]
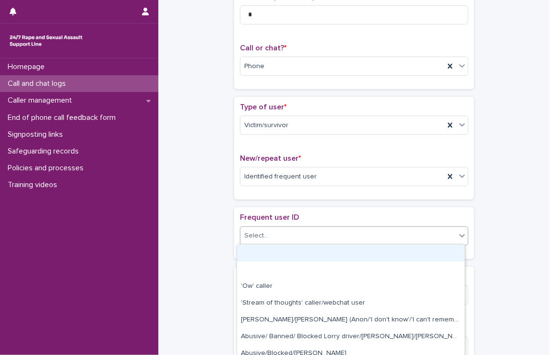
click at [282, 239] on div "Select..." at bounding box center [347, 236] width 215 height 16
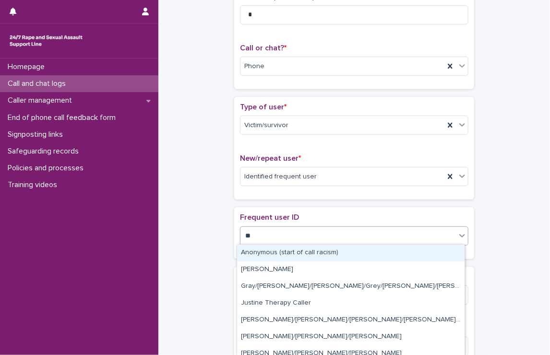
type input "***"
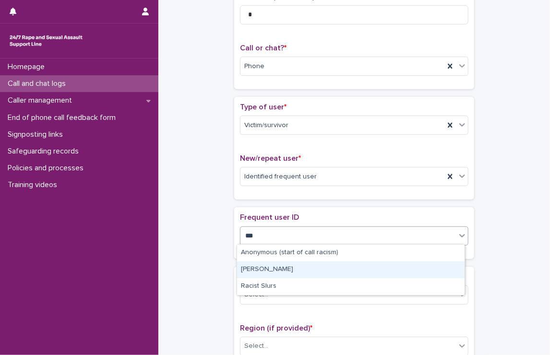
click at [275, 274] on div "[PERSON_NAME]" at bounding box center [350, 269] width 227 height 17
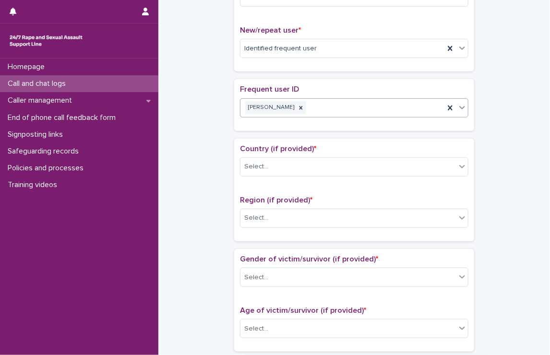
scroll to position [251, 0]
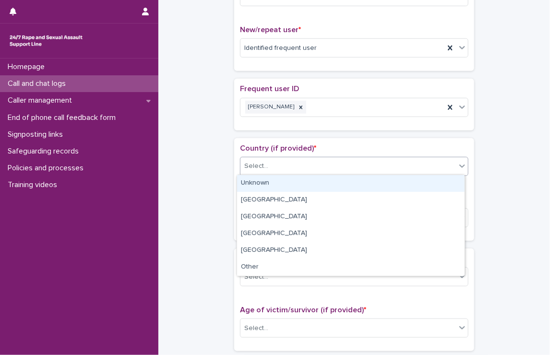
click at [299, 161] on div "Select..." at bounding box center [347, 166] width 215 height 16
click at [286, 187] on div "Unknown" at bounding box center [350, 183] width 227 height 17
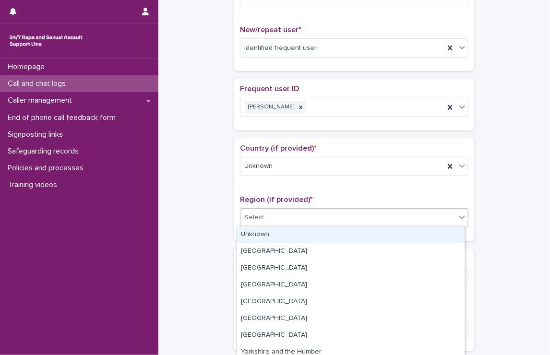
click at [287, 213] on div "Select..." at bounding box center [347, 218] width 215 height 16
click at [277, 233] on div "Unknown" at bounding box center [350, 234] width 227 height 17
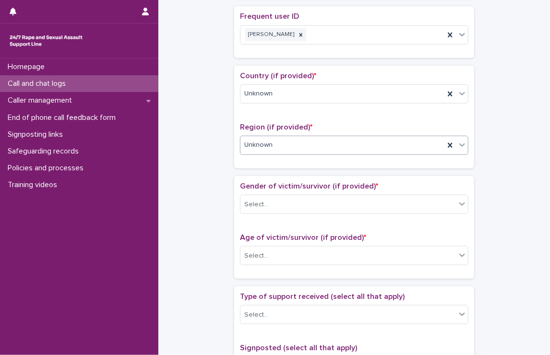
scroll to position [339, 0]
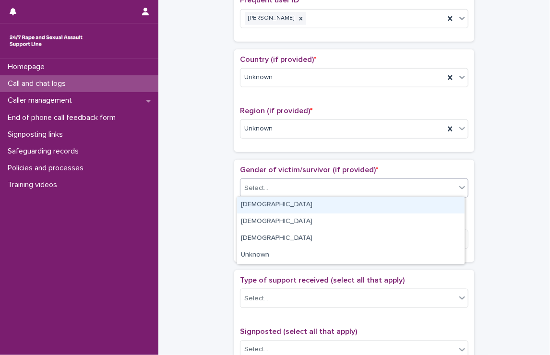
click at [288, 185] on div "Select..." at bounding box center [347, 188] width 215 height 16
click at [278, 204] on div "[DEMOGRAPHIC_DATA]" at bounding box center [350, 205] width 227 height 17
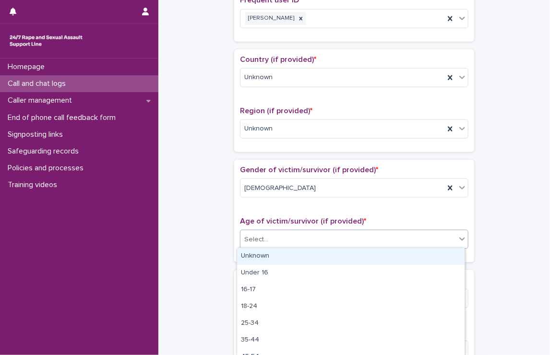
click at [279, 238] on div "Select..." at bounding box center [347, 240] width 215 height 16
click at [269, 258] on div "Unknown" at bounding box center [350, 256] width 227 height 17
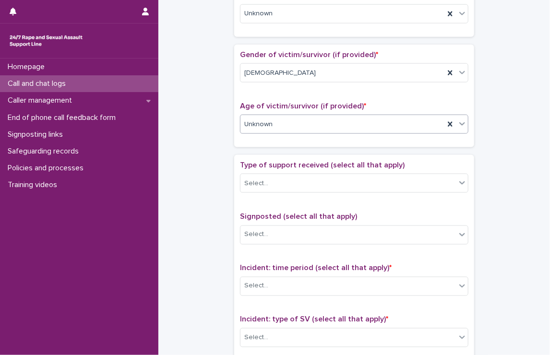
scroll to position [458, 0]
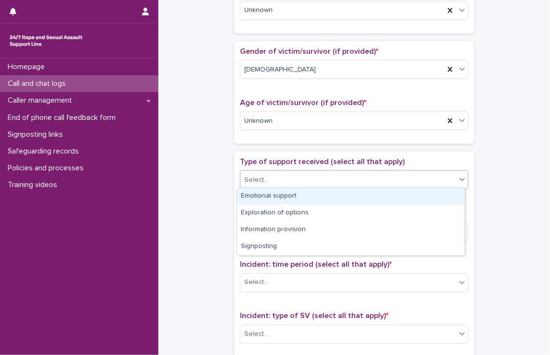
click at [287, 185] on div "Select..." at bounding box center [347, 180] width 215 height 16
click at [284, 198] on div "Emotional support" at bounding box center [350, 196] width 227 height 17
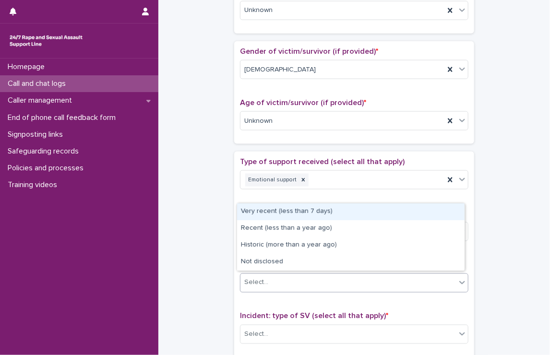
click at [300, 281] on div "Select..." at bounding box center [347, 283] width 215 height 16
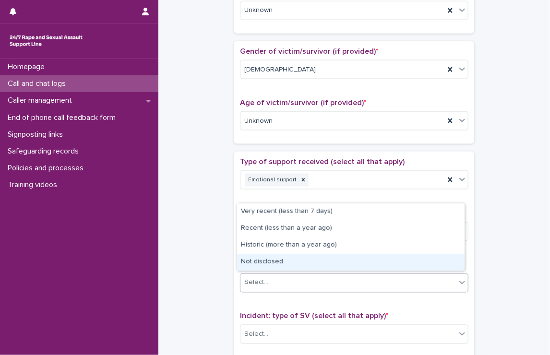
click at [294, 256] on div "Not disclosed" at bounding box center [350, 262] width 227 height 17
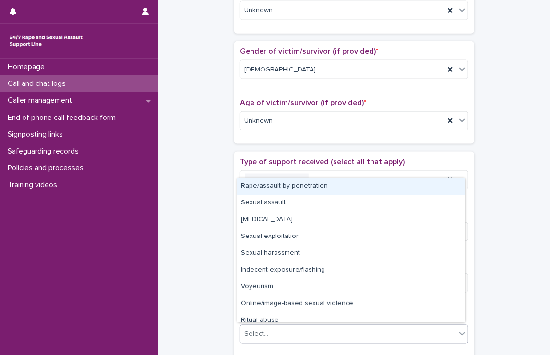
click at [293, 330] on div "Select..." at bounding box center [347, 335] width 215 height 16
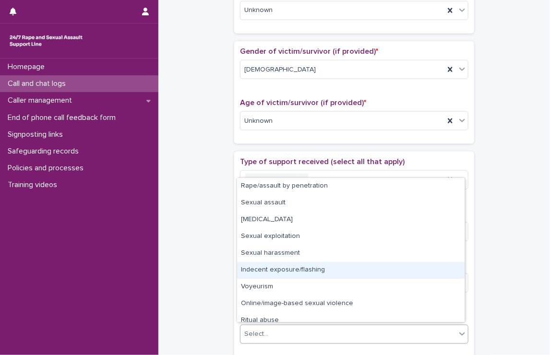
scroll to position [24, 0]
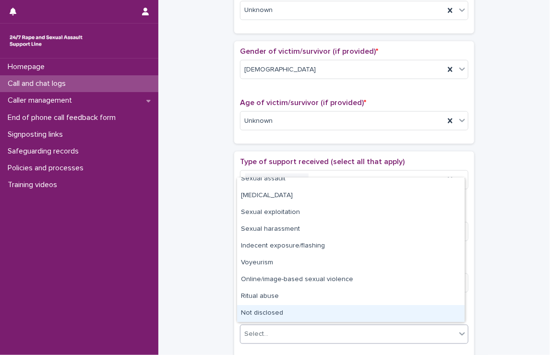
click at [269, 310] on div "Not disclosed" at bounding box center [350, 313] width 227 height 17
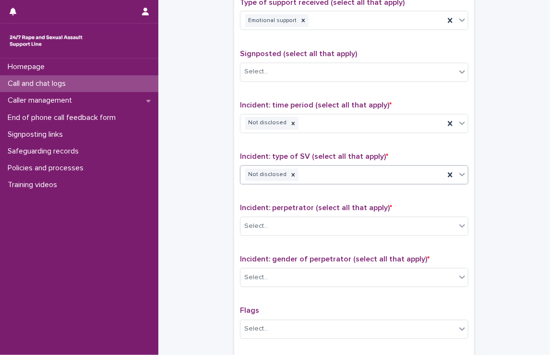
scroll to position [617, 0]
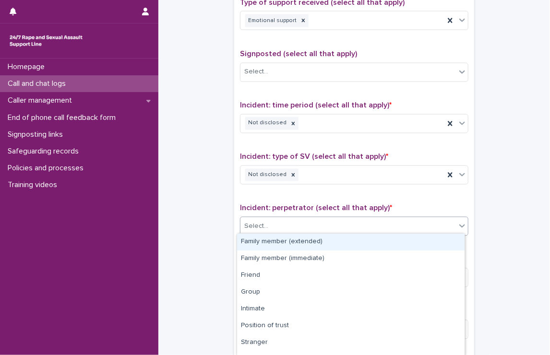
click at [276, 219] on div "Select..." at bounding box center [347, 227] width 215 height 16
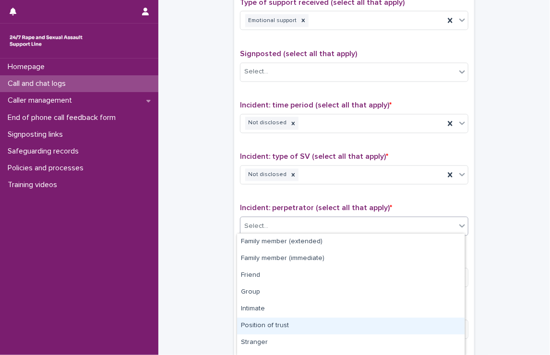
scroll to position [63, 0]
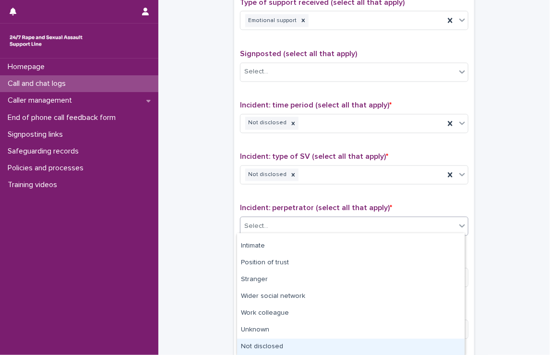
click at [268, 340] on div "Not disclosed" at bounding box center [350, 347] width 227 height 17
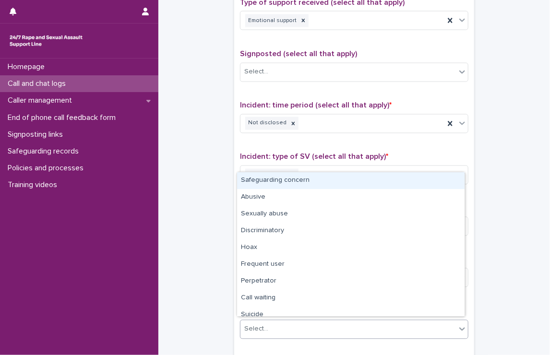
click at [295, 328] on div "Select..." at bounding box center [347, 329] width 215 height 16
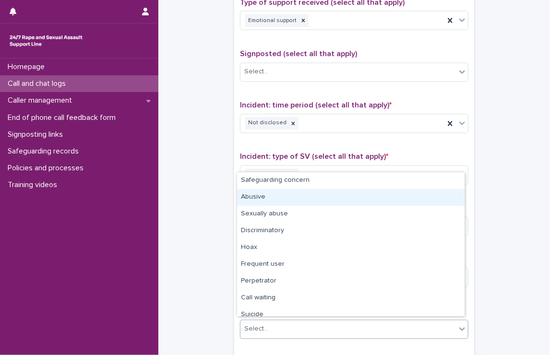
click at [276, 194] on div "Abusive" at bounding box center [350, 197] width 227 height 17
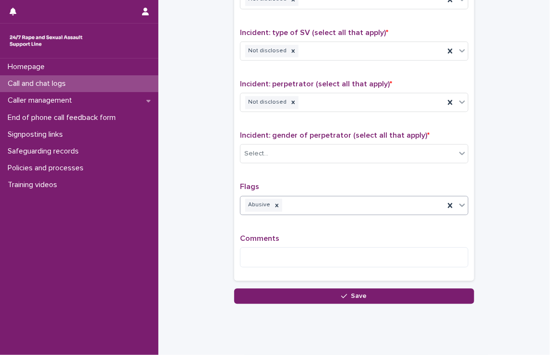
scroll to position [761, 0]
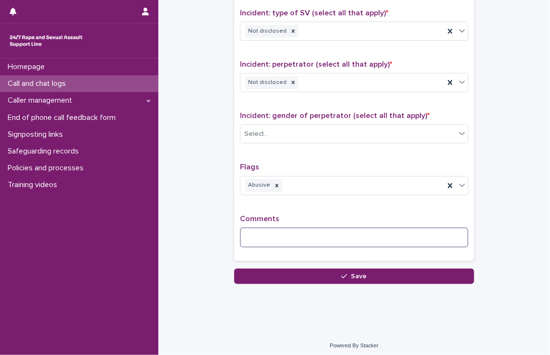
click at [276, 235] on textarea at bounding box center [354, 237] width 228 height 21
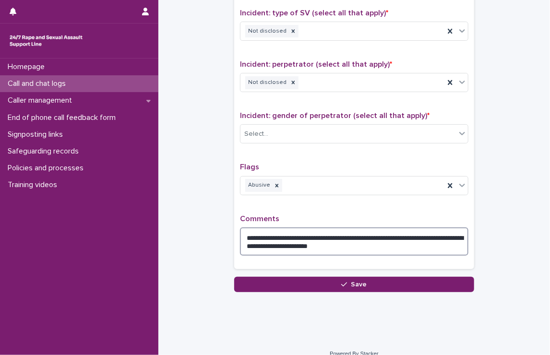
type textarea "**********"
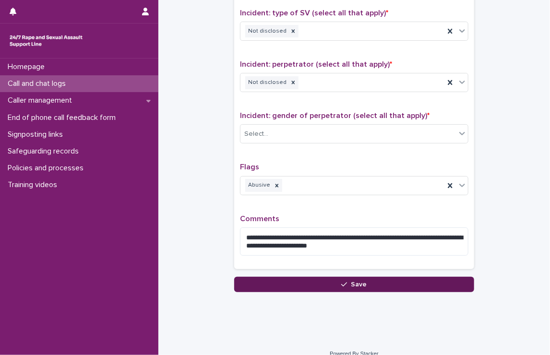
click at [316, 278] on button "Save" at bounding box center [354, 284] width 240 height 15
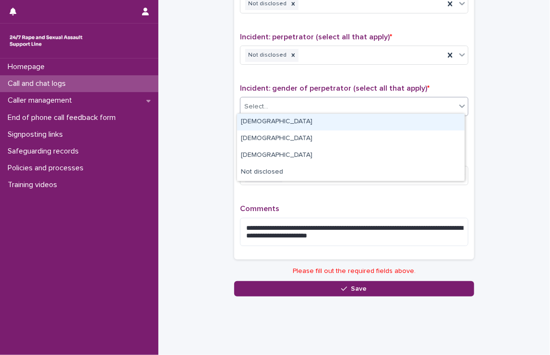
click at [299, 113] on div "Select..." at bounding box center [354, 106] width 228 height 19
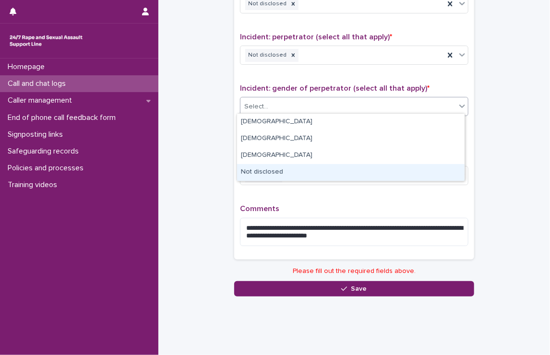
click at [281, 176] on div "Not disclosed" at bounding box center [350, 172] width 227 height 17
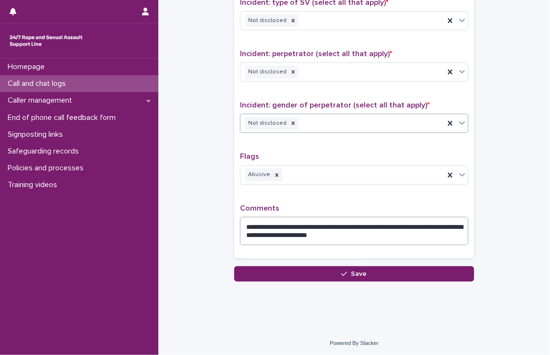
scroll to position [771, 0]
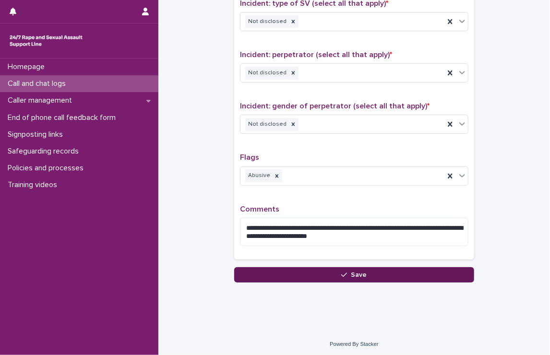
click at [315, 278] on button "Save" at bounding box center [354, 274] width 240 height 15
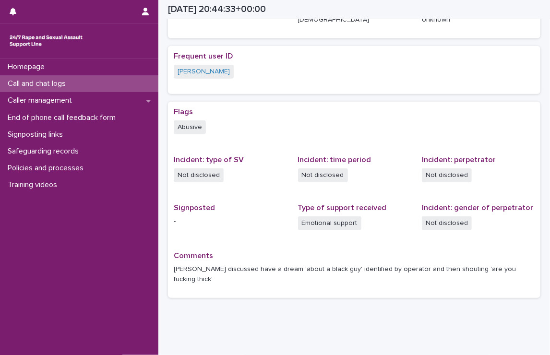
scroll to position [178, 0]
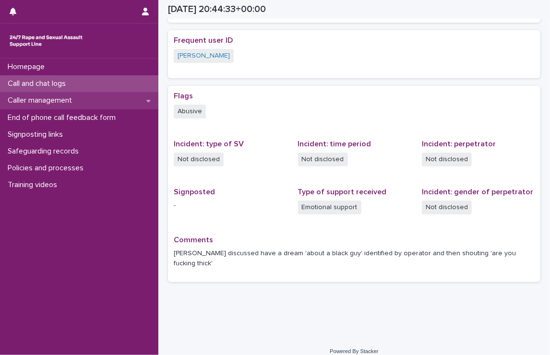
click at [56, 98] on p "Caller management" at bounding box center [42, 100] width 76 height 9
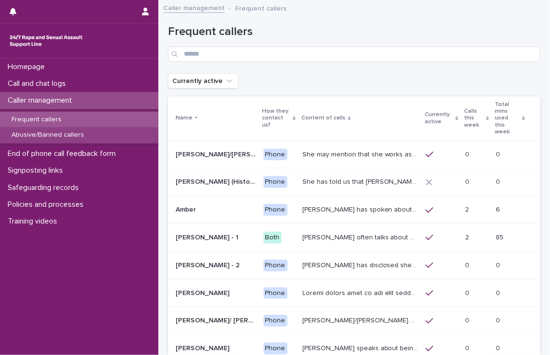
click at [57, 131] on p "Abusive/Banned callers" at bounding box center [48, 135] width 88 height 8
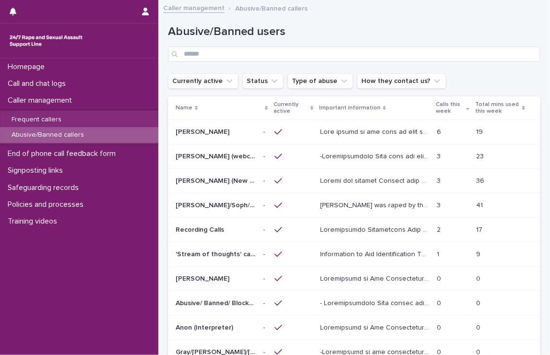
click at [202, 136] on div "[PERSON_NAME] [PERSON_NAME]" at bounding box center [215, 132] width 80 height 16
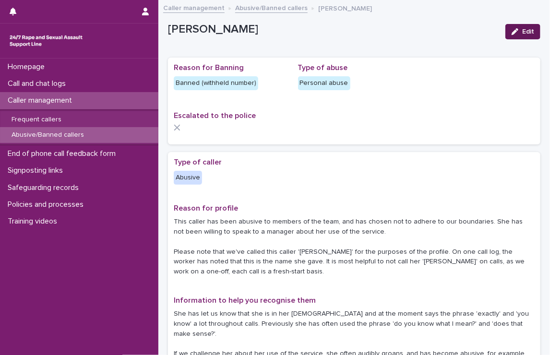
click at [511, 31] on icon "button" at bounding box center [514, 31] width 7 height 7
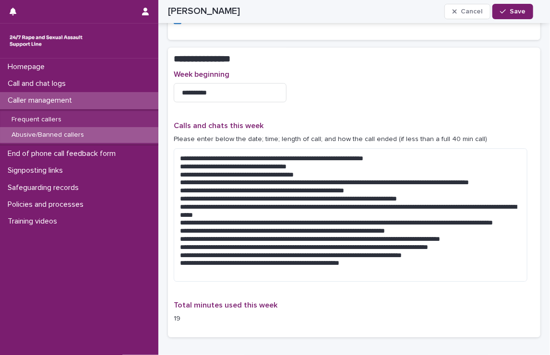
scroll to position [988, 0]
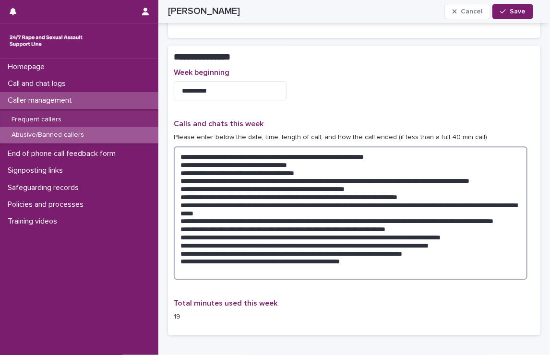
click at [404, 242] on textarea at bounding box center [350, 212] width 353 height 133
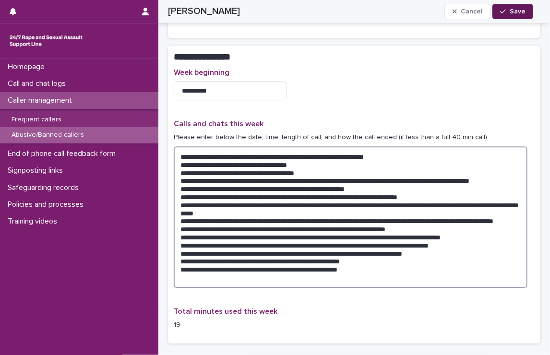
type textarea "**********"
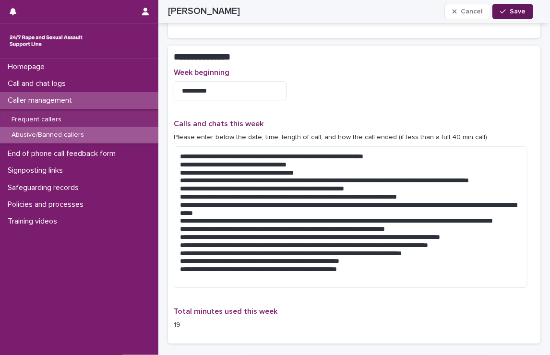
click at [511, 8] on span "Save" at bounding box center [517, 11] width 16 height 7
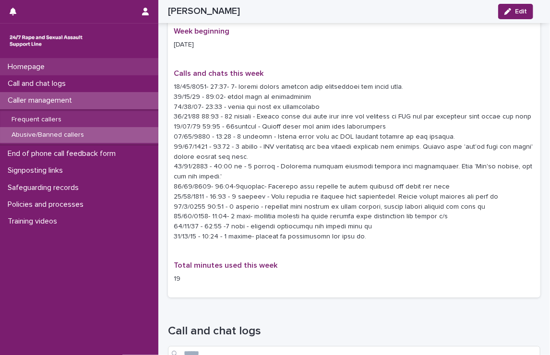
click at [29, 67] on p "Homepage" at bounding box center [28, 66] width 48 height 9
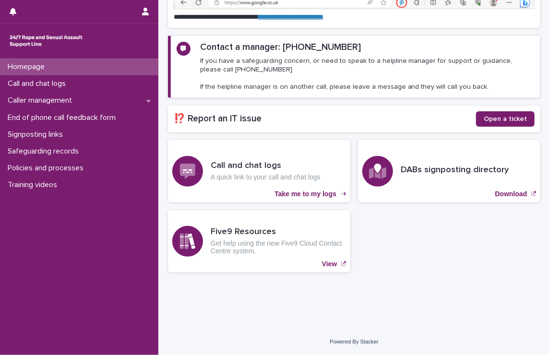
scroll to position [73, 0]
